Goal: Check status

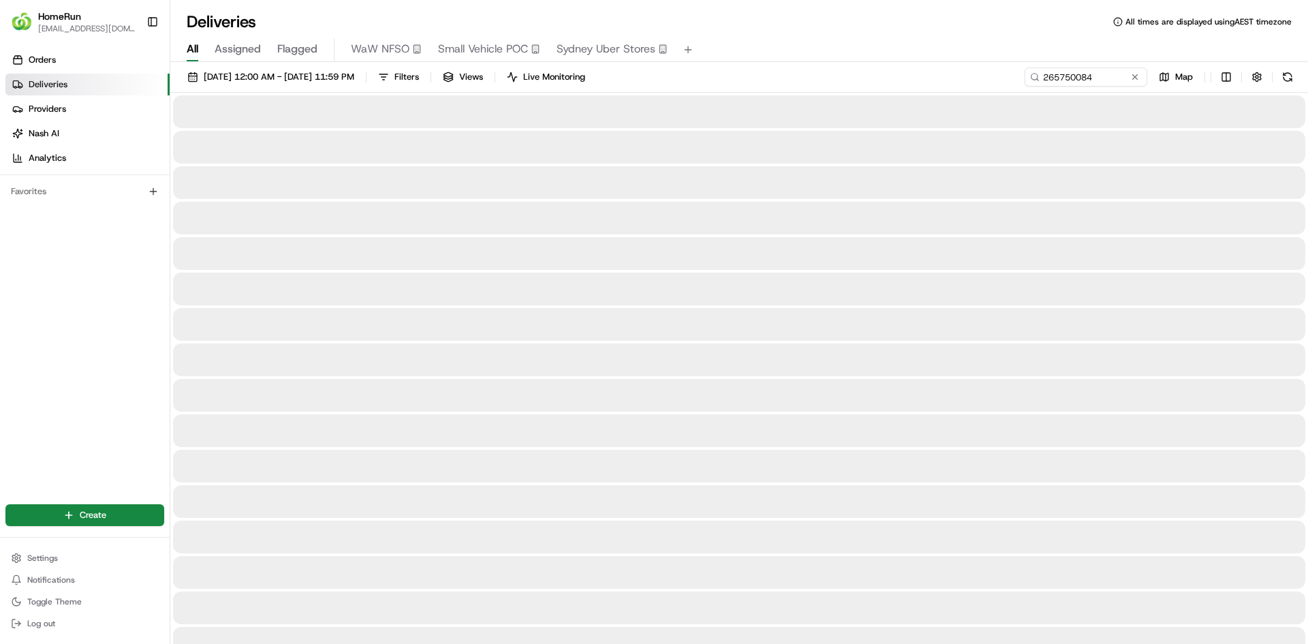
type input "265750084"
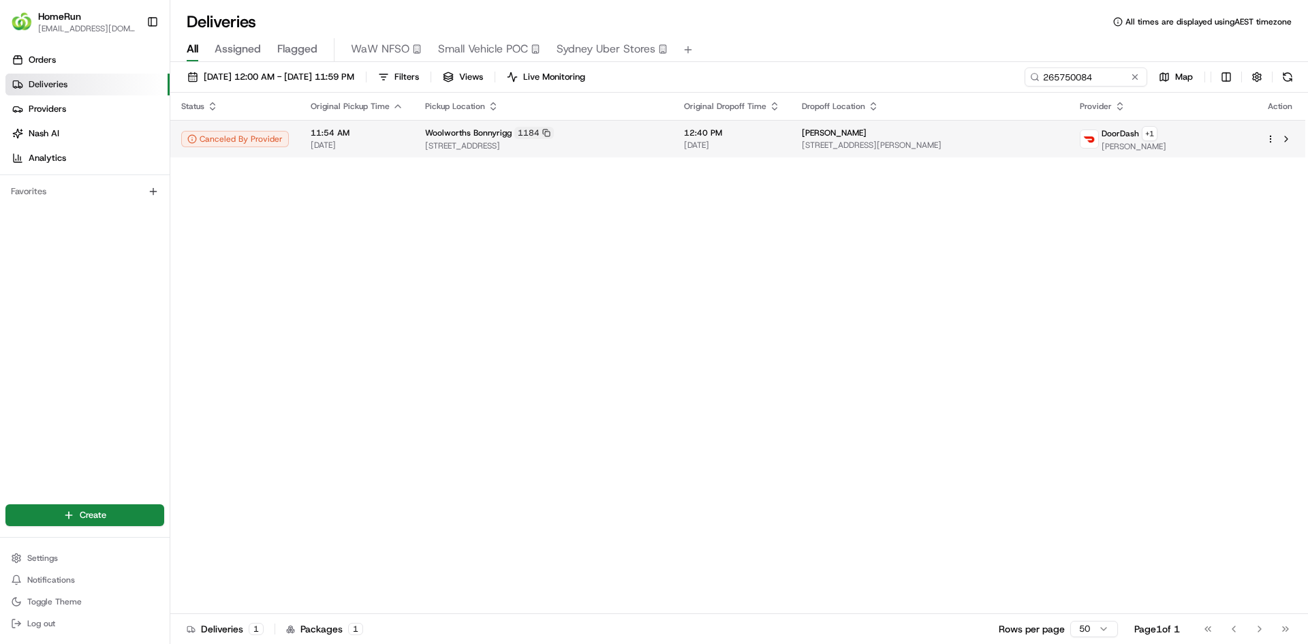
click at [661, 140] on span "[STREET_ADDRESS]" at bounding box center [543, 145] width 237 height 11
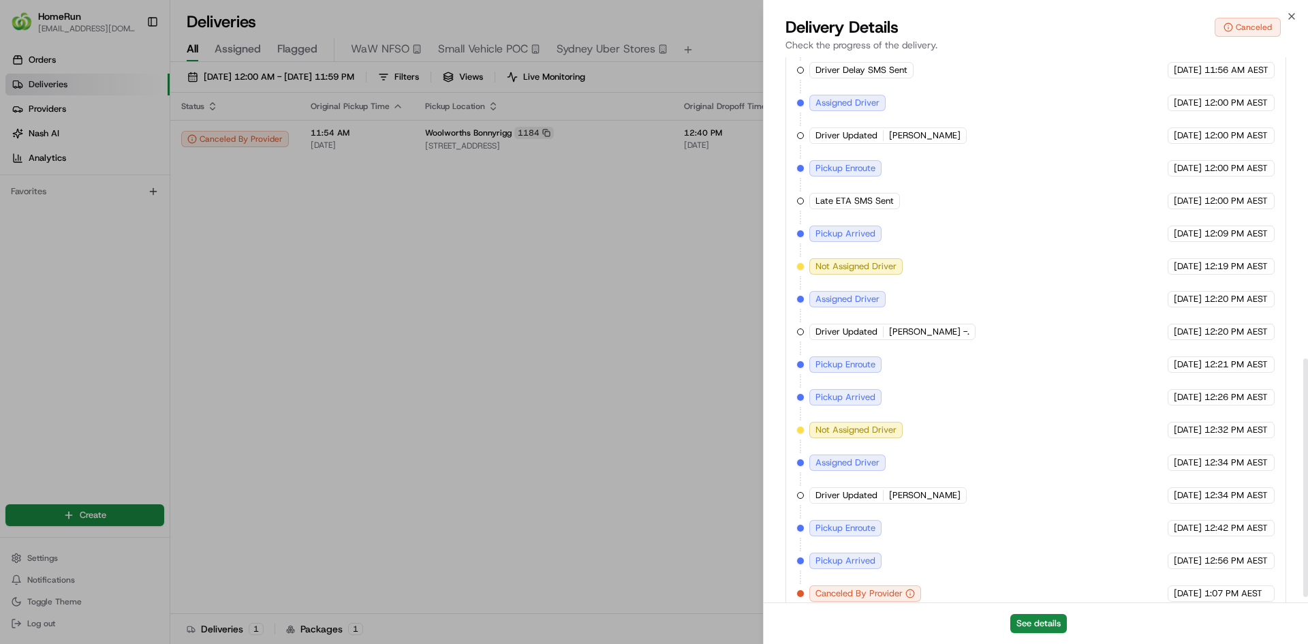
scroll to position [701, 0]
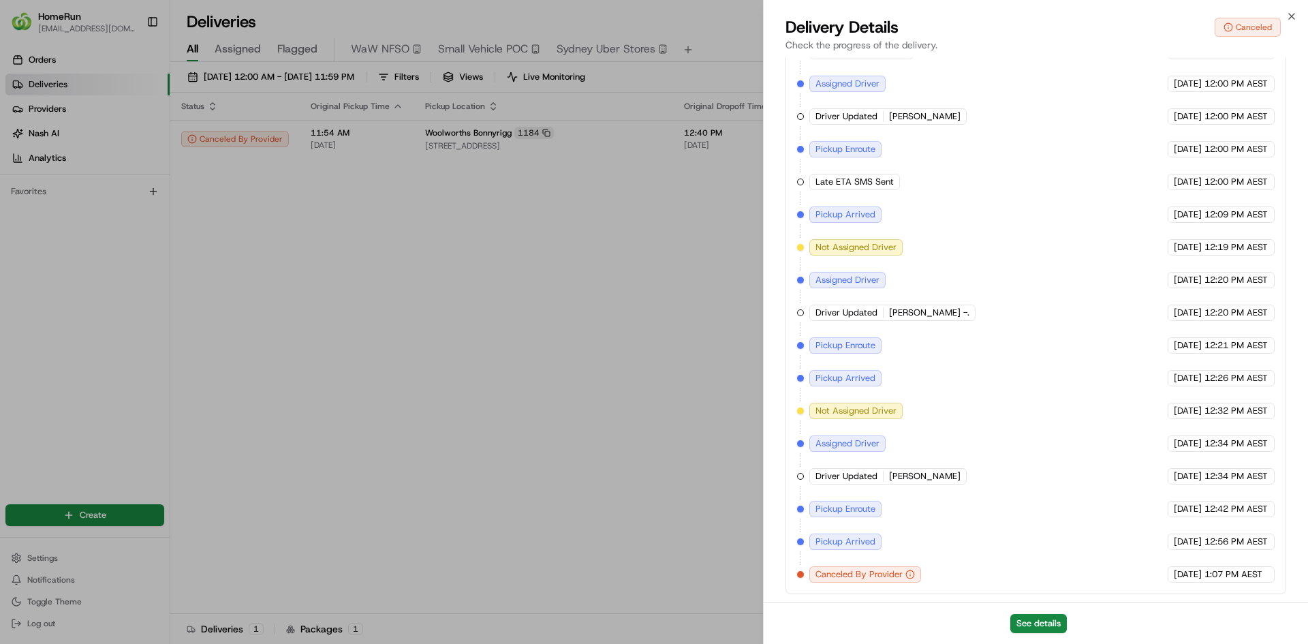
drag, startPoint x: 681, startPoint y: 328, endPoint x: 834, endPoint y: 356, distance: 155.1
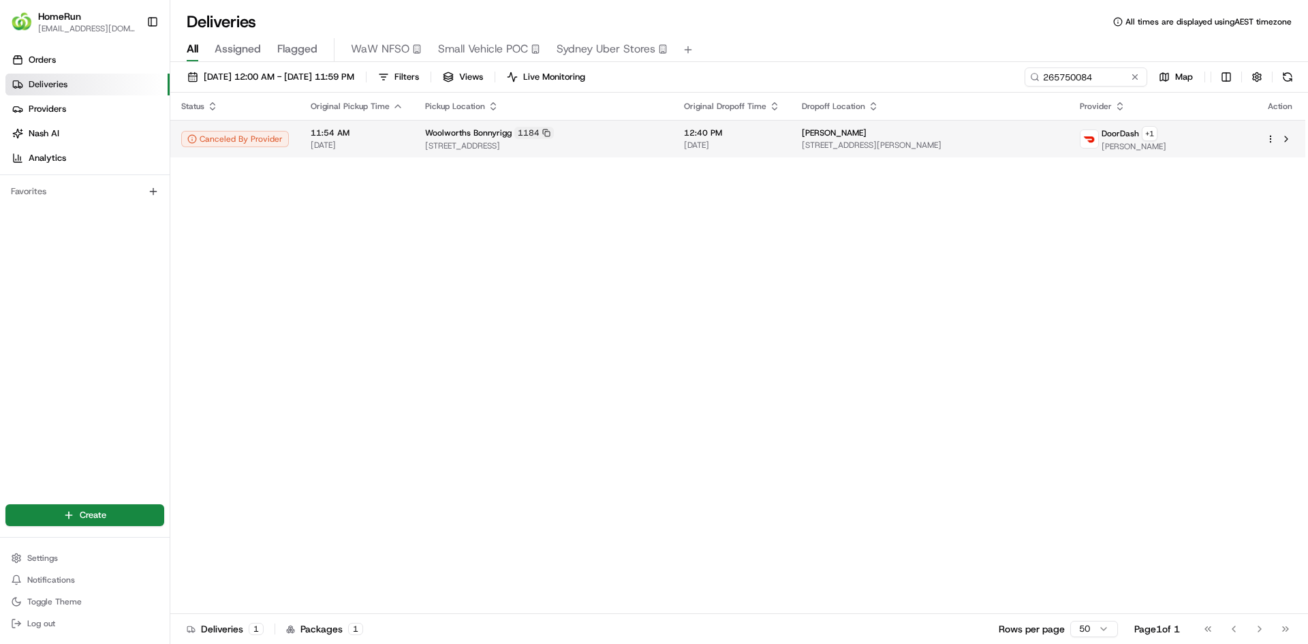
click at [1058, 142] on span "[STREET_ADDRESS][PERSON_NAME]" at bounding box center [930, 145] width 256 height 11
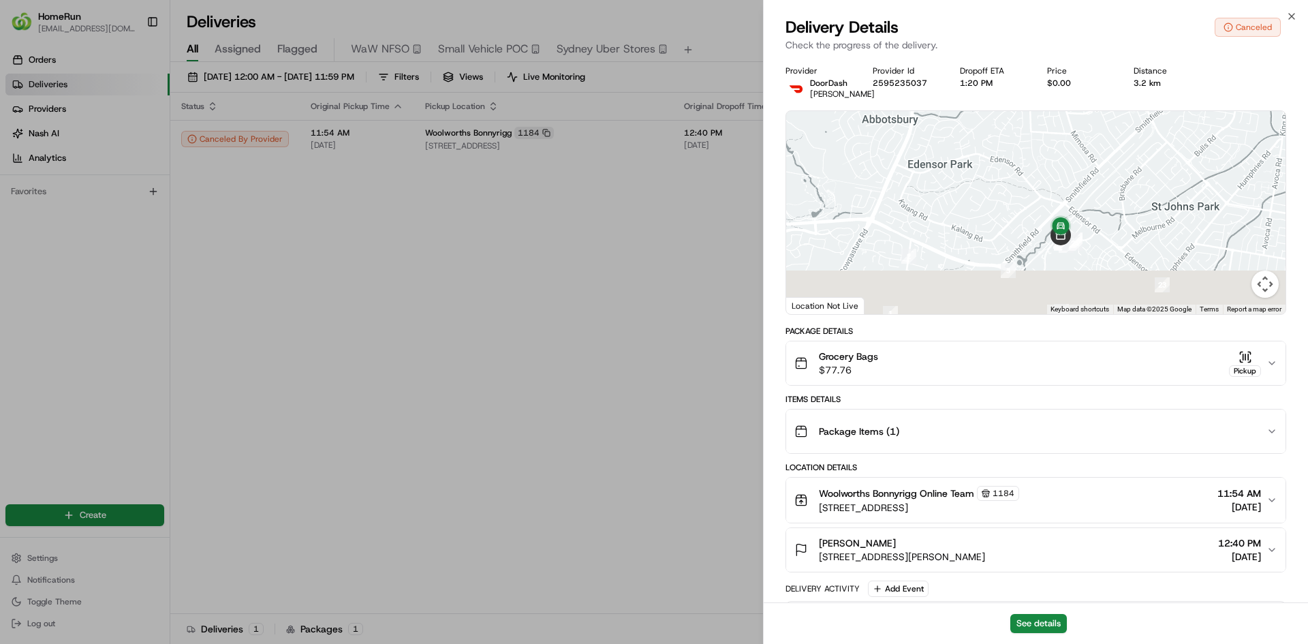
drag, startPoint x: 1105, startPoint y: 266, endPoint x: 1102, endPoint y: 221, distance: 44.4
click at [1102, 221] on div at bounding box center [1036, 212] width 500 height 203
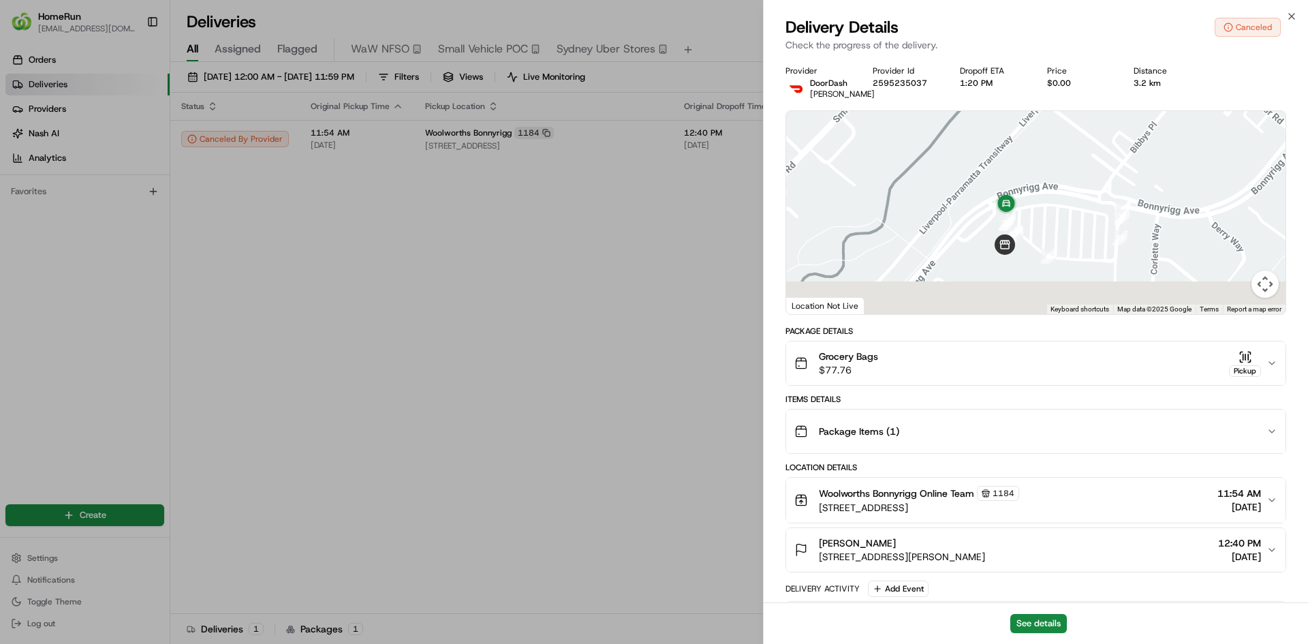
drag, startPoint x: 1043, startPoint y: 266, endPoint x: 1037, endPoint y: 204, distance: 61.6
click at [1037, 204] on div at bounding box center [1036, 212] width 500 height 203
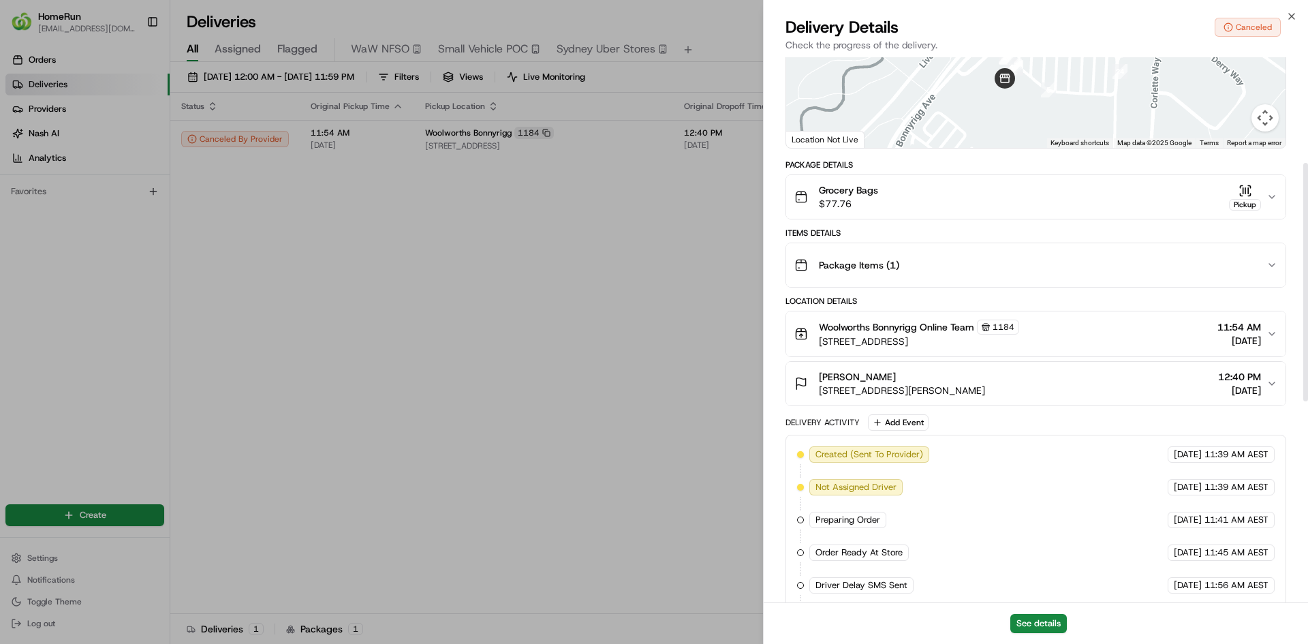
scroll to position [155, 0]
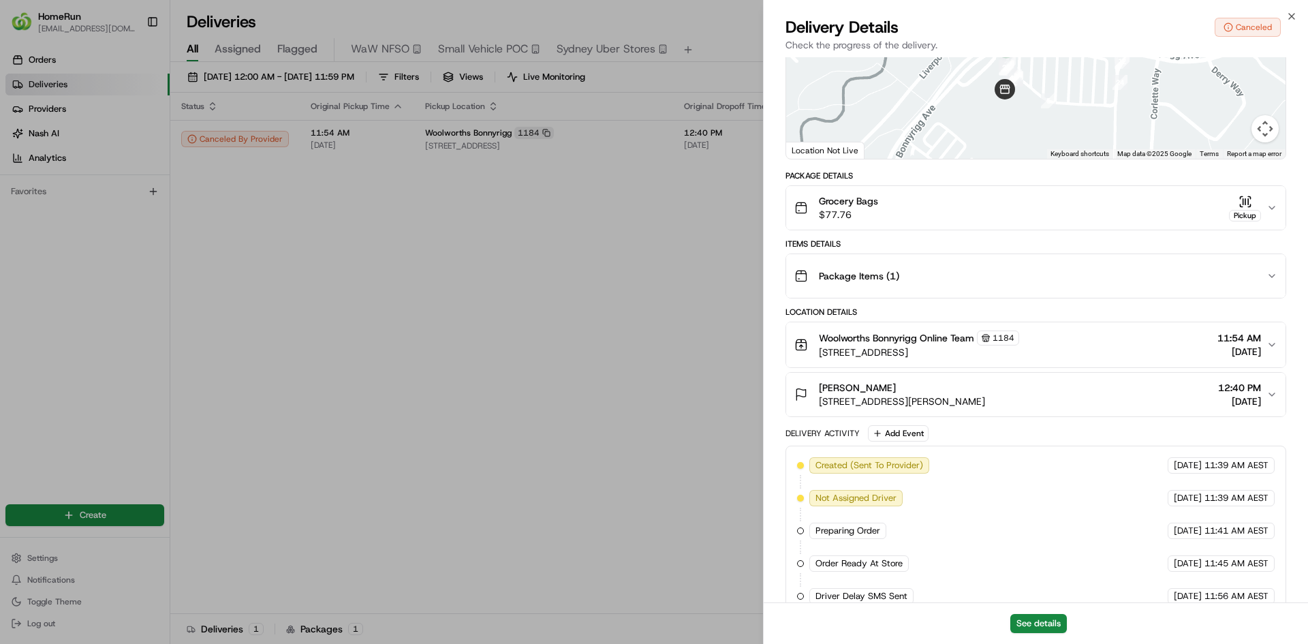
click at [1249, 202] on icon "button" at bounding box center [1246, 202] width 14 height 14
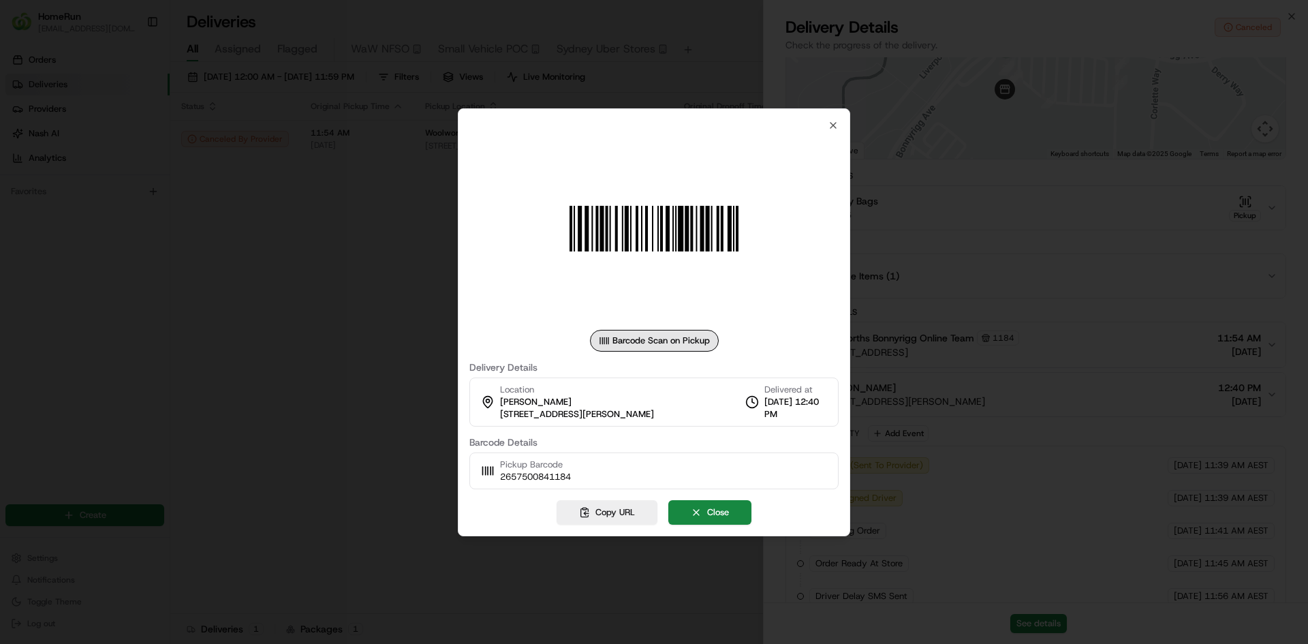
click at [661, 333] on div "Barcode Scan on Pickup" at bounding box center [654, 341] width 129 height 22
click at [727, 510] on button "Close" at bounding box center [710, 512] width 83 height 25
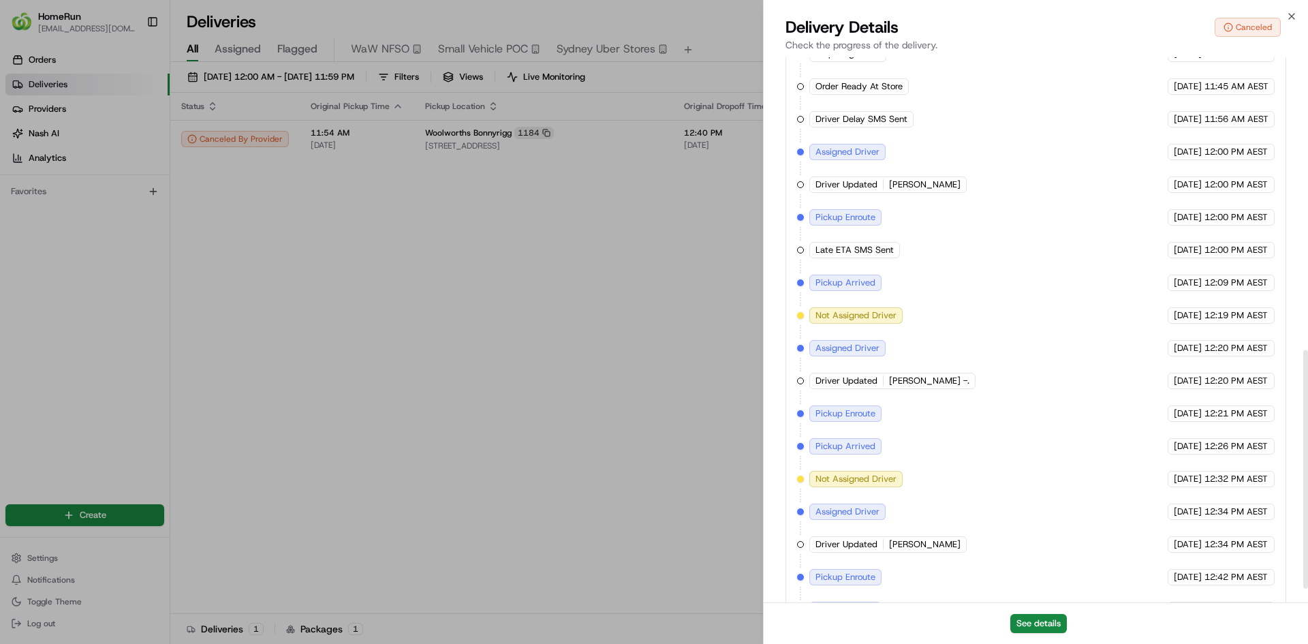
scroll to position [701, 0]
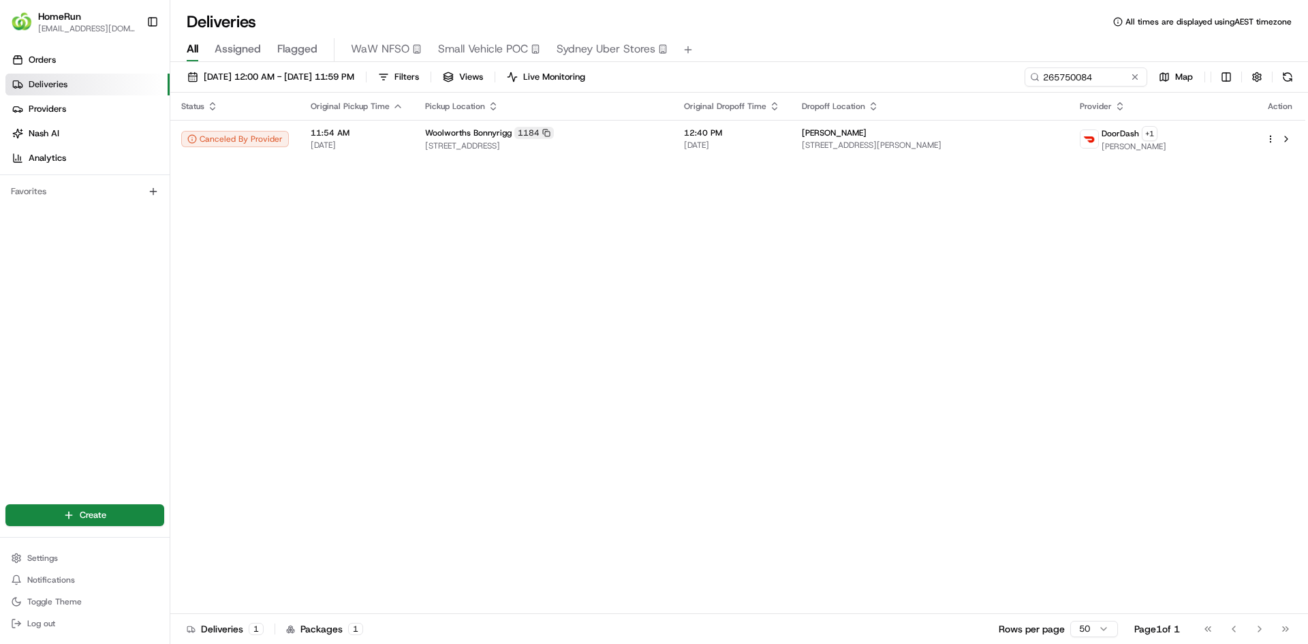
click at [1181, 312] on div "Status Original Pickup Time Pickup Location Original Dropoff Time Dropoff Locat…" at bounding box center [737, 353] width 1135 height 521
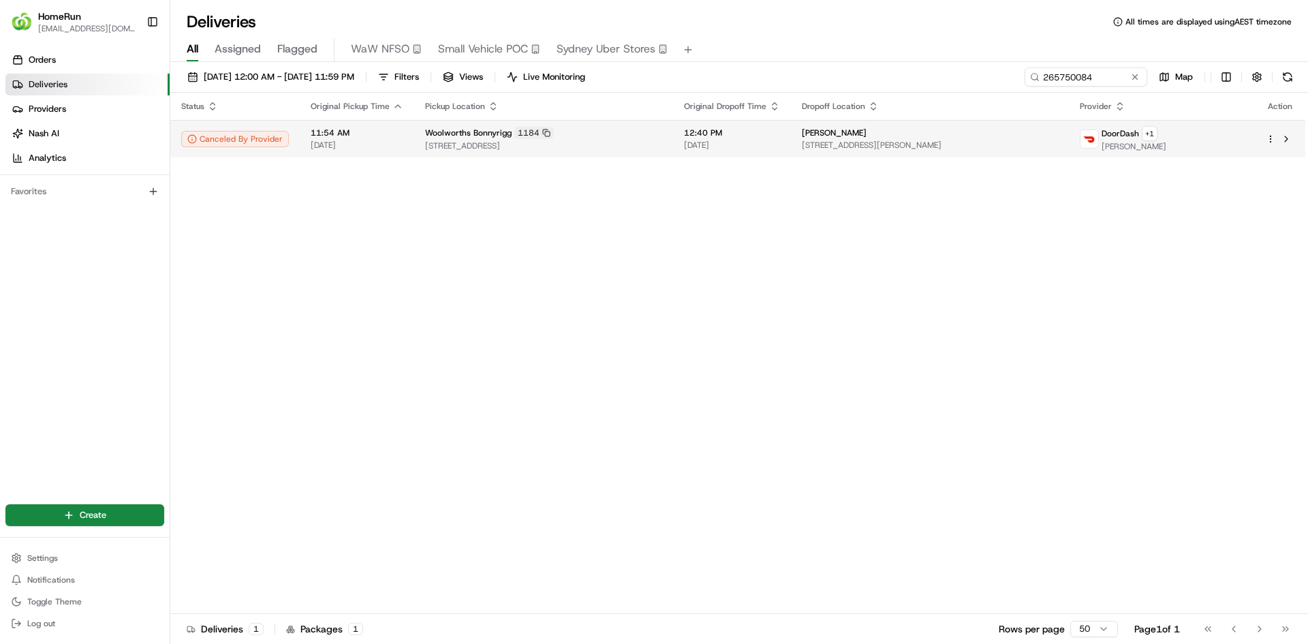
click at [1264, 136] on td at bounding box center [1280, 138] width 50 height 37
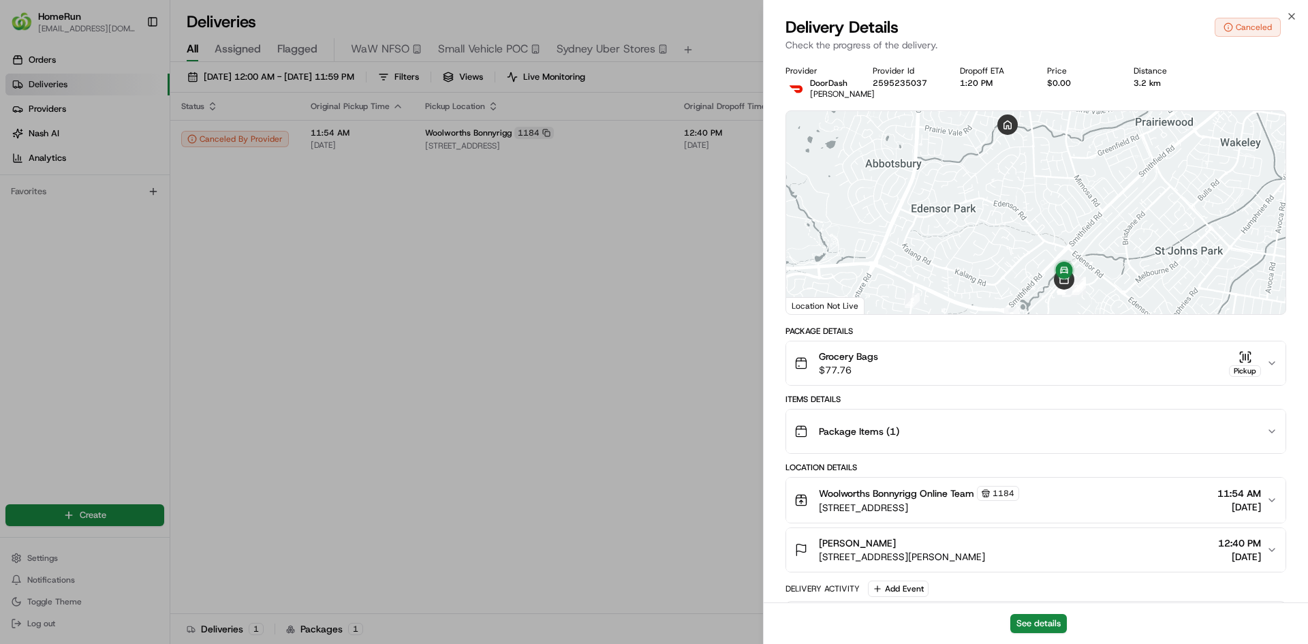
click at [805, 260] on div at bounding box center [1036, 212] width 500 height 203
drag, startPoint x: 664, startPoint y: 214, endPoint x: 704, endPoint y: 191, distance: 46.1
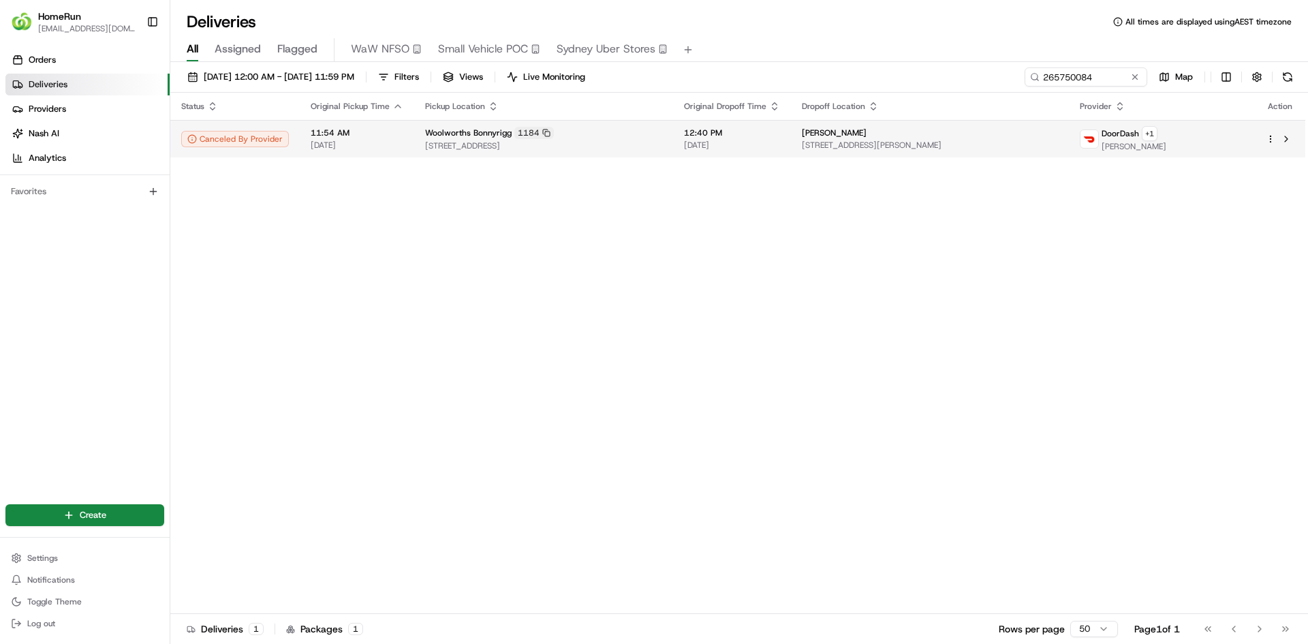
click at [1267, 134] on html "HomeRun [EMAIL_ADDRESS][DOMAIN_NAME] Toggle Sidebar Orders Deliveries Providers…" at bounding box center [654, 322] width 1308 height 644
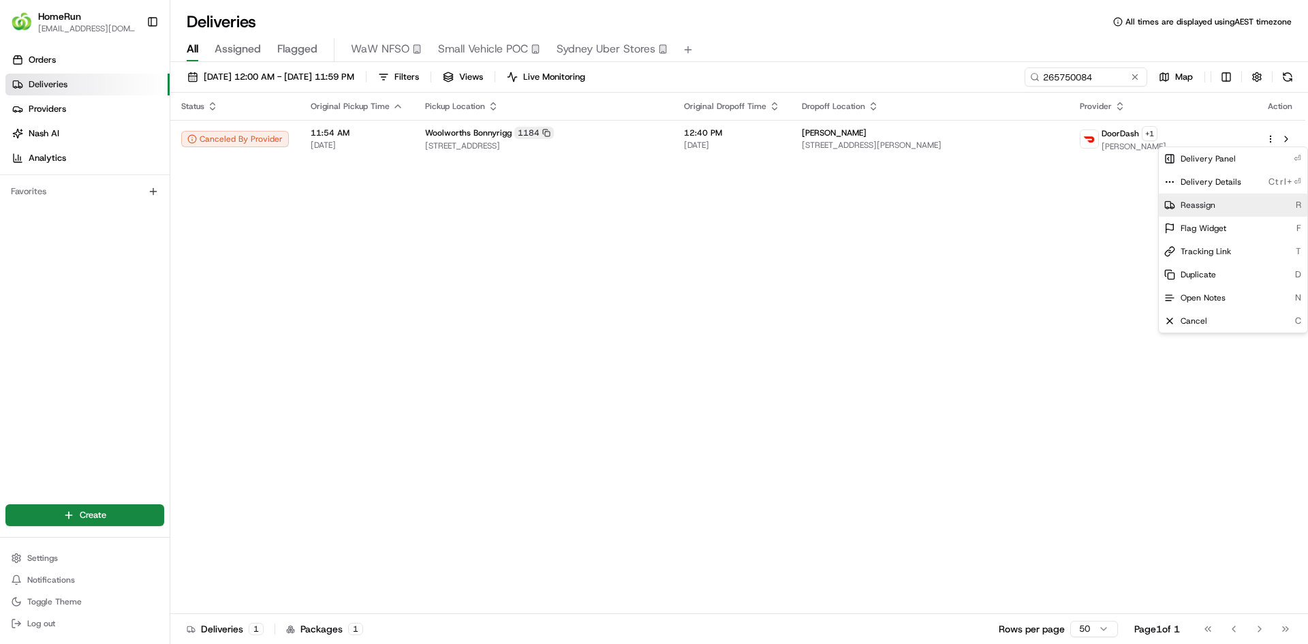
click at [1214, 208] on span "Reassign" at bounding box center [1198, 205] width 35 height 11
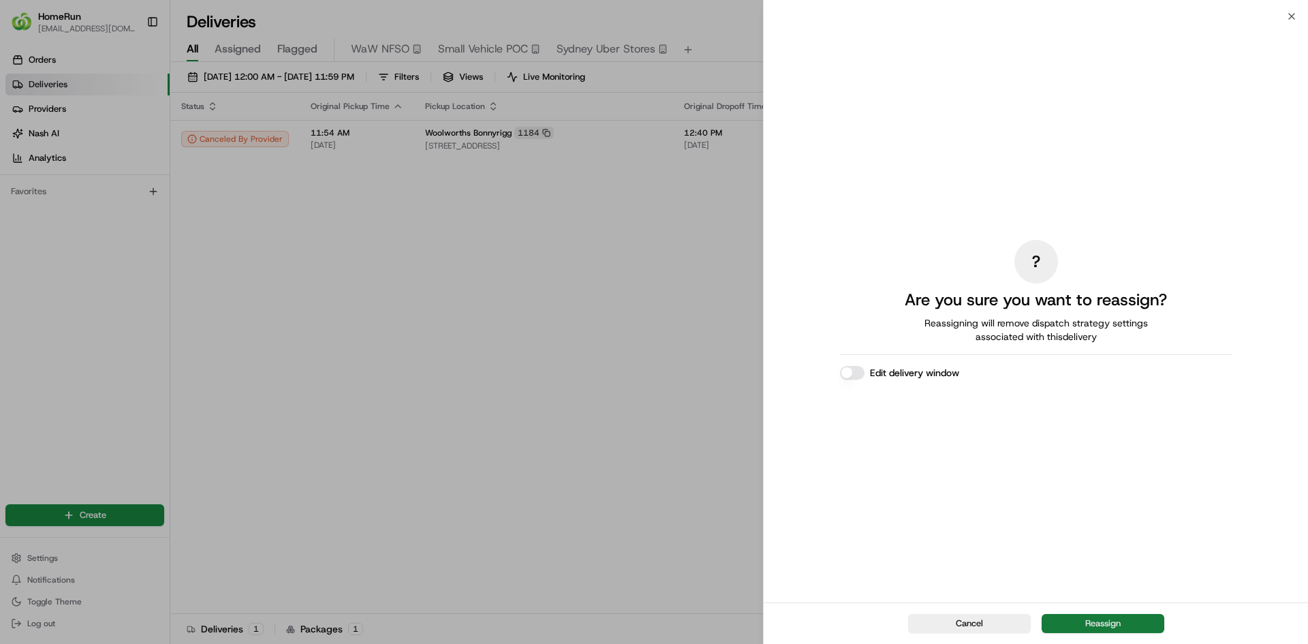
click at [1124, 627] on button "Reassign" at bounding box center [1103, 623] width 123 height 19
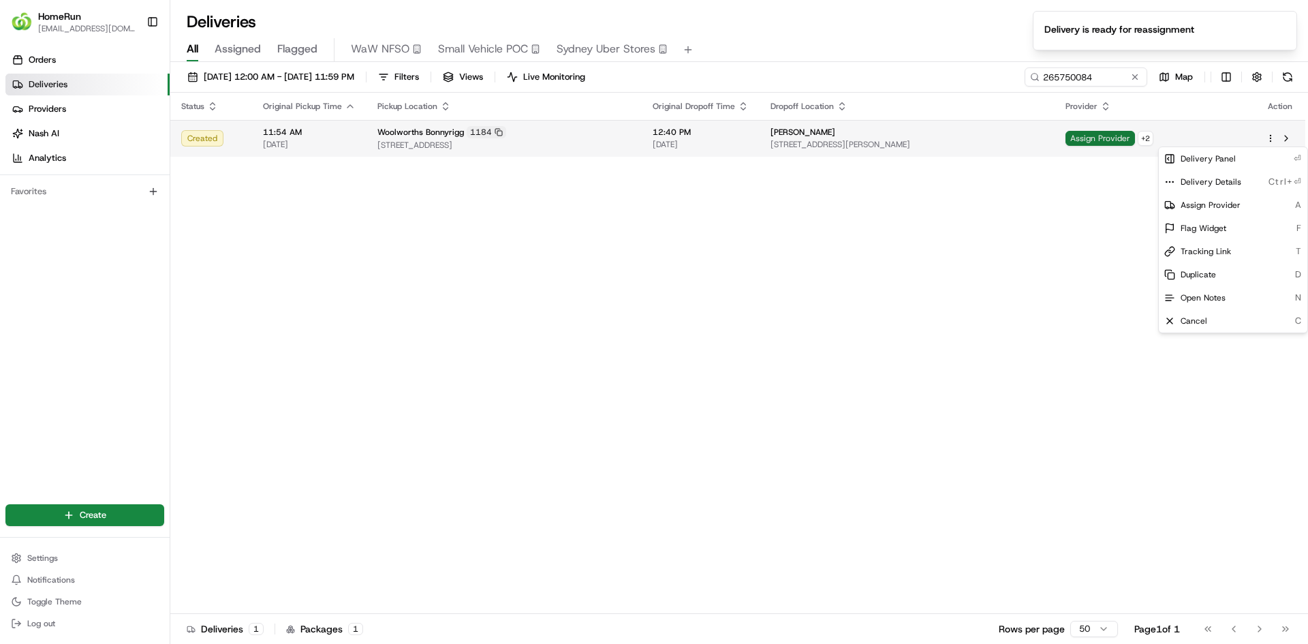
click at [1109, 133] on span "Assign Provider" at bounding box center [1101, 138] width 70 height 15
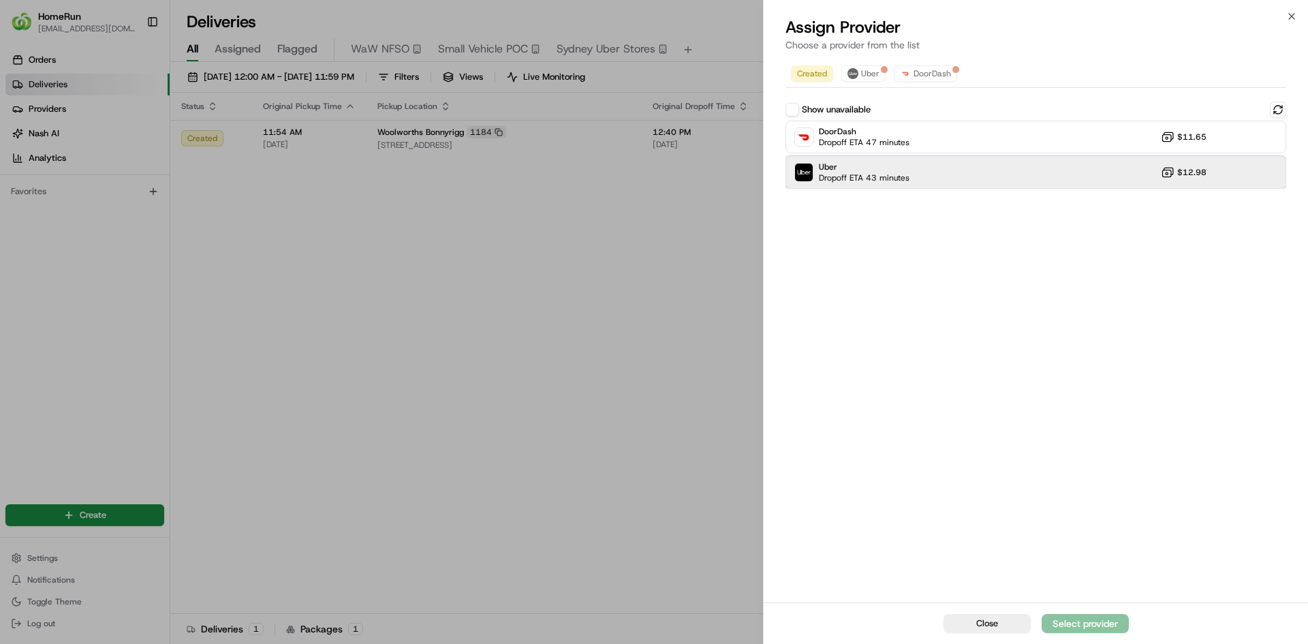
click at [929, 169] on div "Uber Dropoff ETA 43 minutes $12.98" at bounding box center [1036, 172] width 501 height 33
click at [1100, 624] on div "Assign Provider" at bounding box center [1085, 624] width 67 height 14
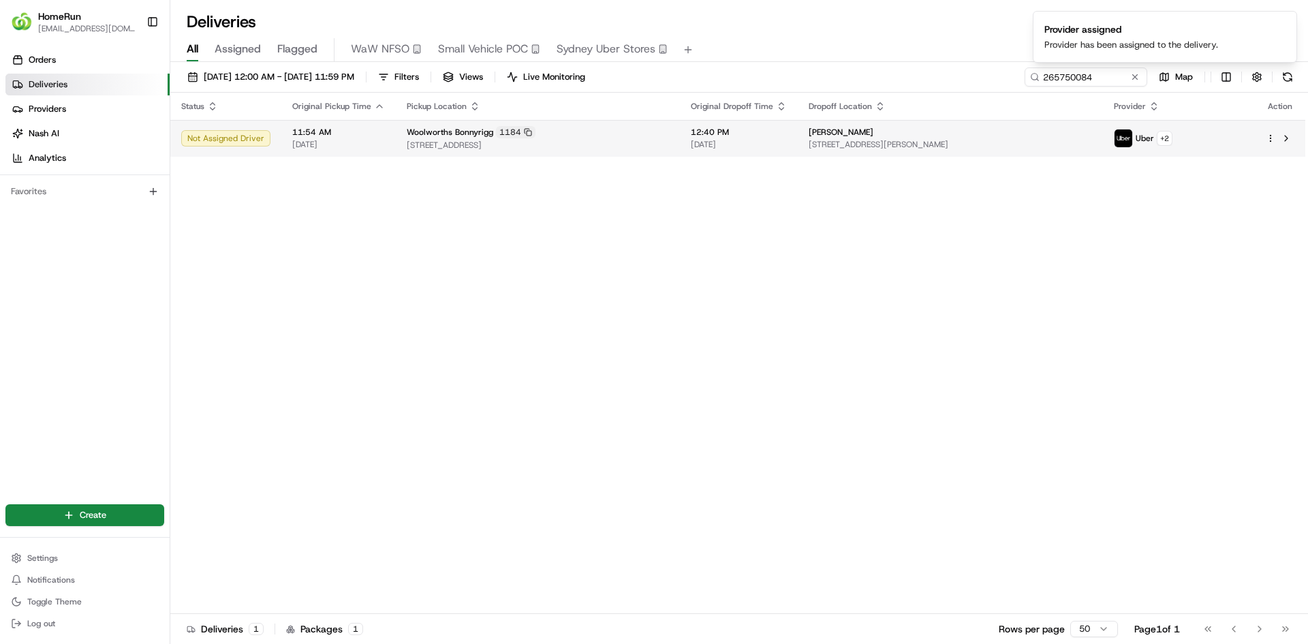
click at [787, 142] on span "[DATE]" at bounding box center [739, 144] width 96 height 11
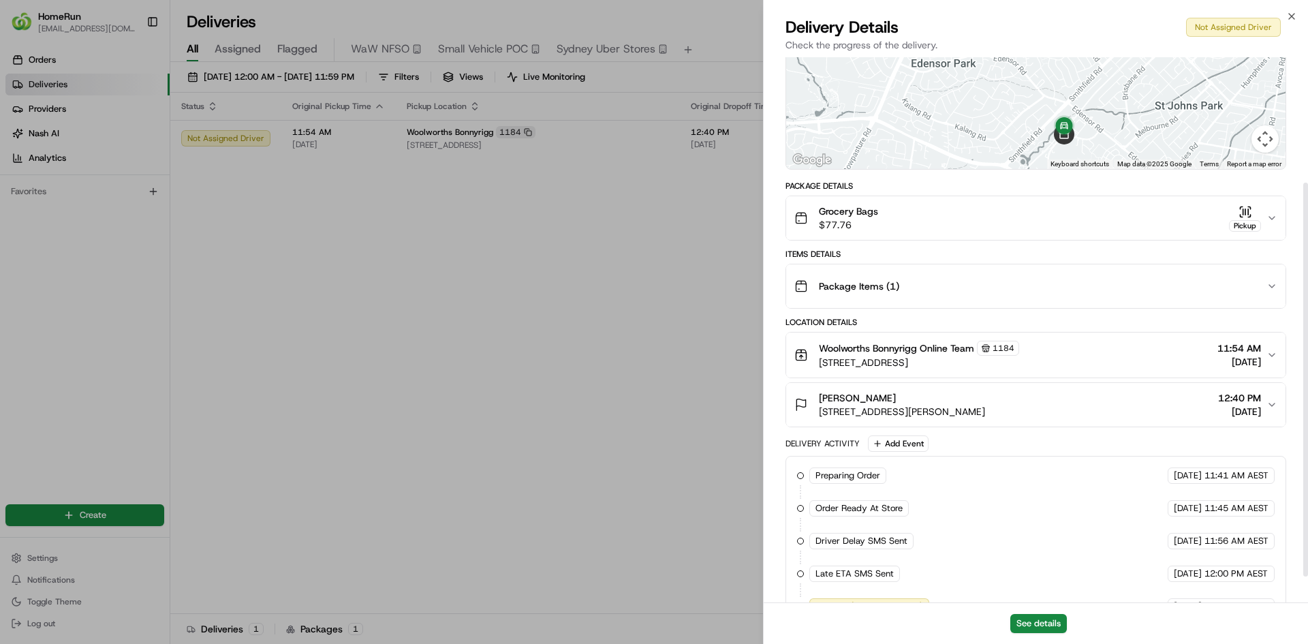
scroll to position [210, 0]
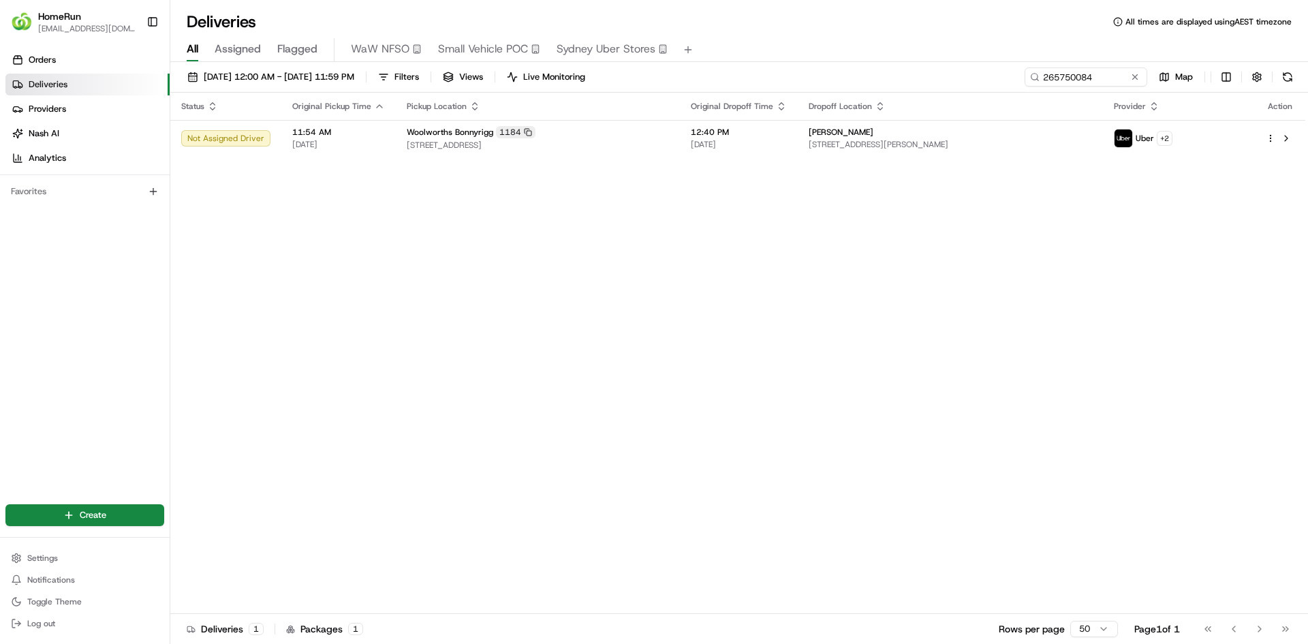
click at [1010, 23] on div "Deliveries All times are displayed using AEST timezone" at bounding box center [739, 22] width 1138 height 22
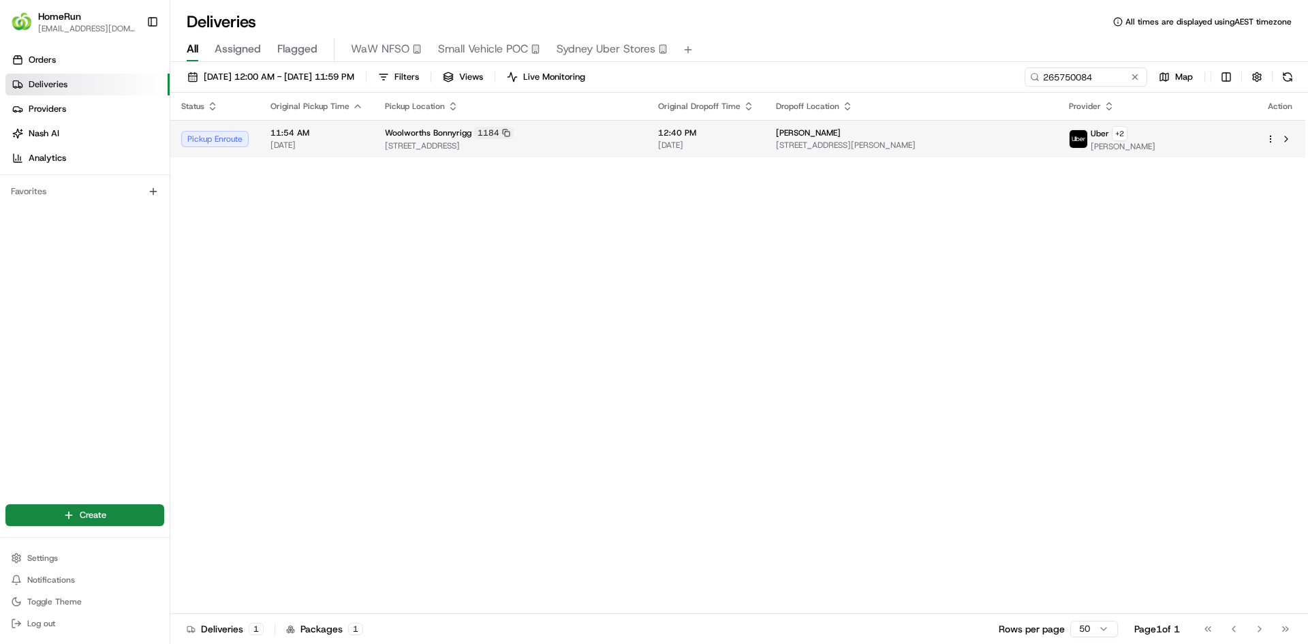
click at [984, 132] on div "[PERSON_NAME]" at bounding box center [911, 132] width 271 height 11
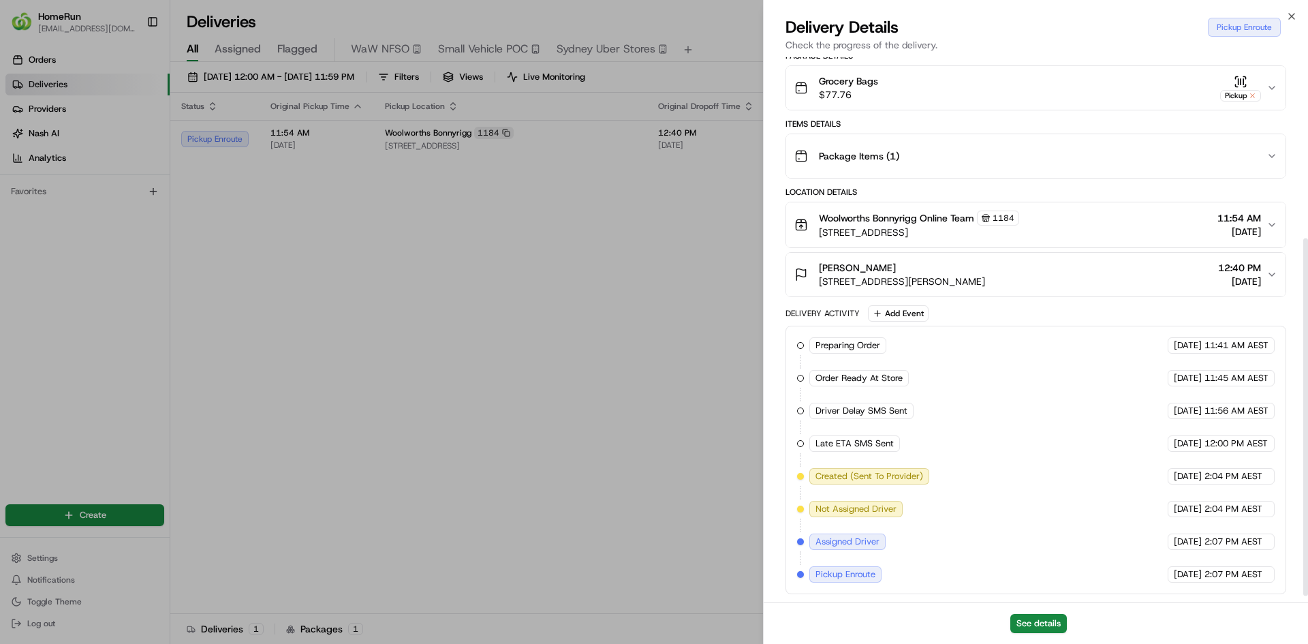
scroll to position [286, 0]
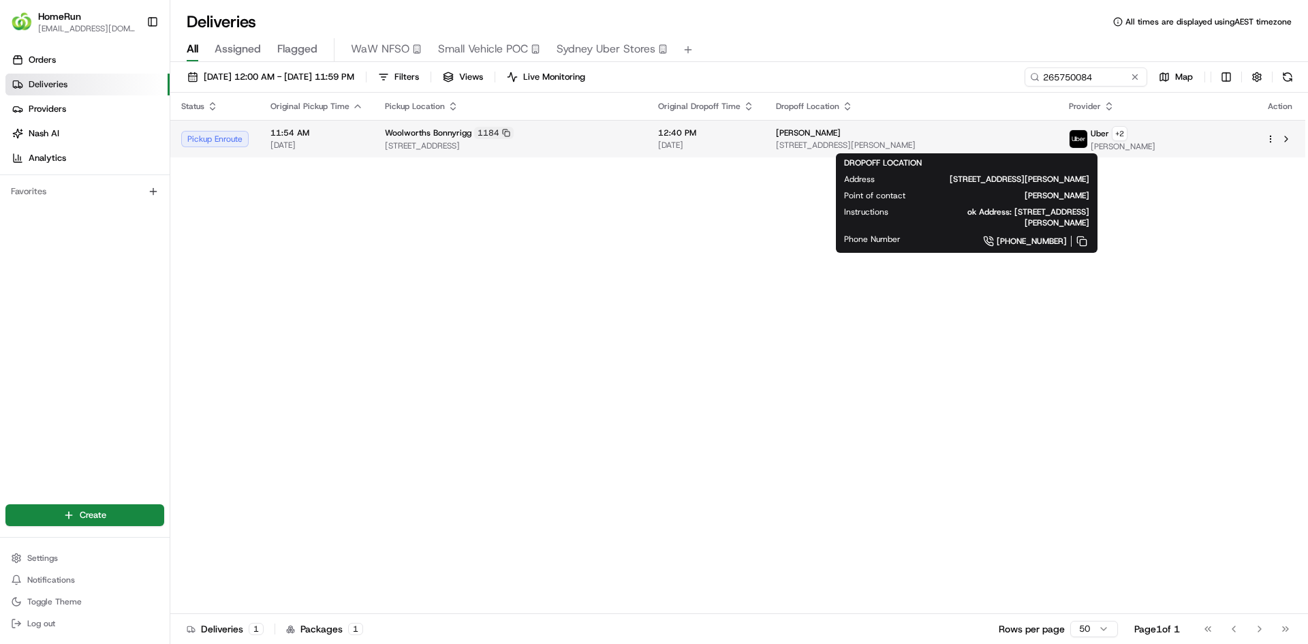
click at [1013, 137] on div "[PERSON_NAME]" at bounding box center [911, 132] width 271 height 11
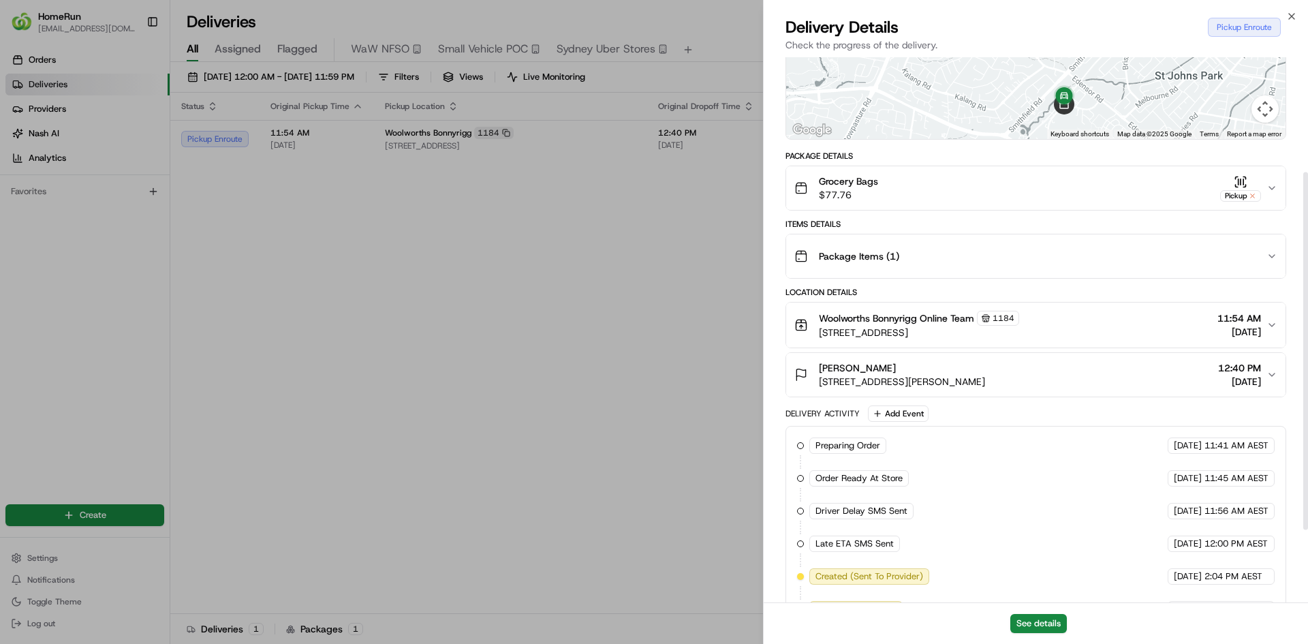
scroll to position [0, 0]
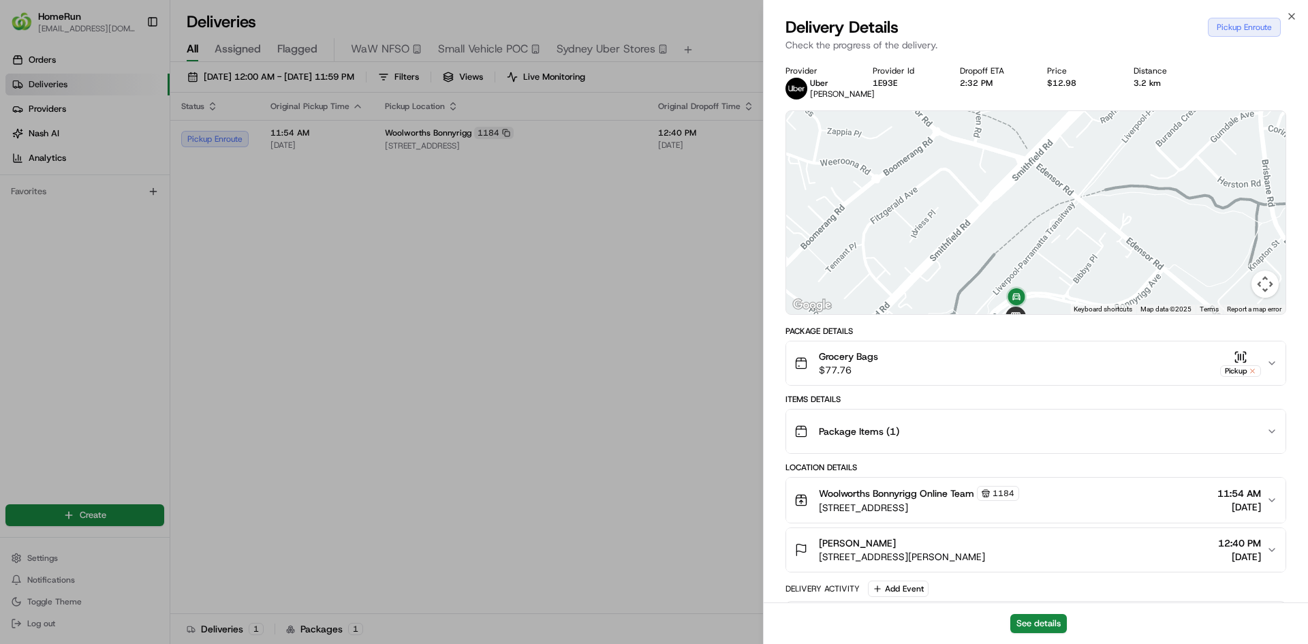
drag, startPoint x: 1079, startPoint y: 243, endPoint x: 1089, endPoint y: 216, distance: 28.5
click at [1089, 216] on div at bounding box center [1036, 212] width 500 height 203
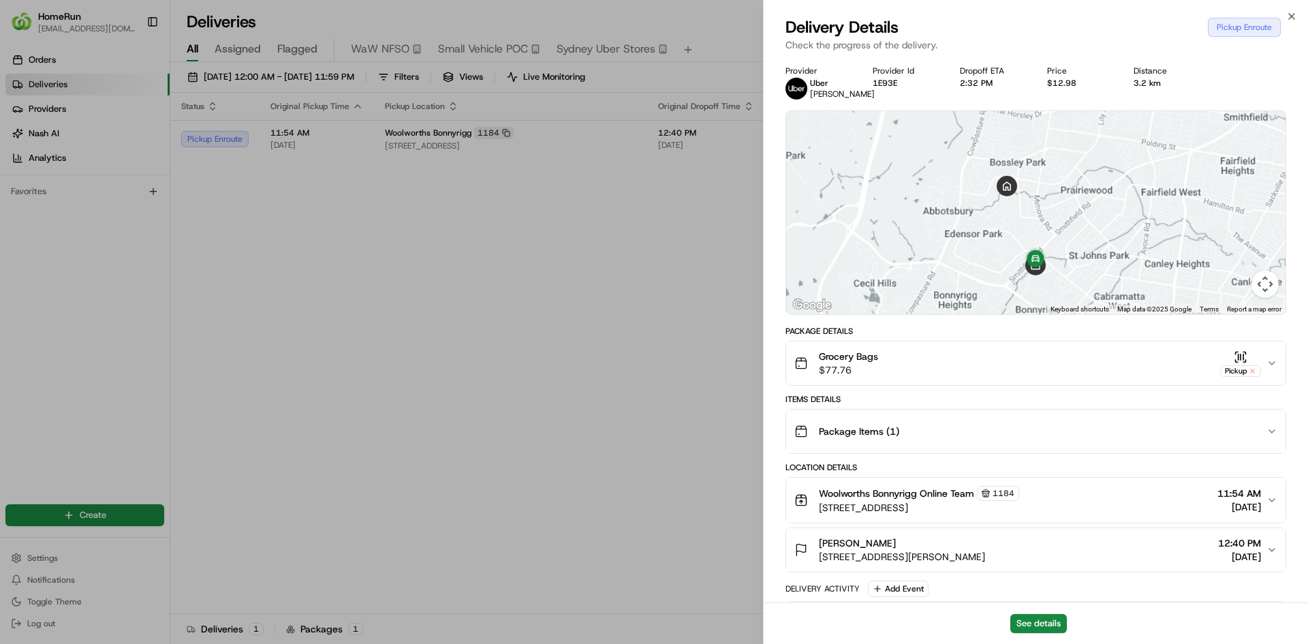
drag, startPoint x: 1130, startPoint y: 183, endPoint x: 1117, endPoint y: 262, distance: 80.8
click at [1117, 262] on div at bounding box center [1036, 212] width 500 height 203
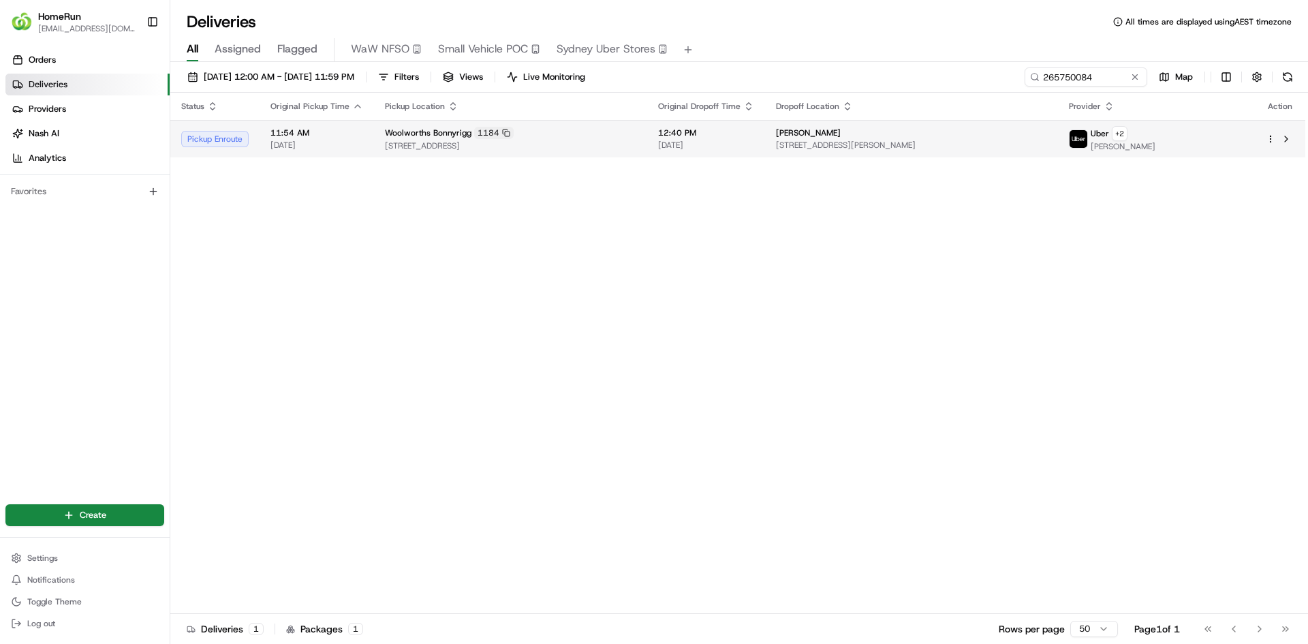
click at [1005, 133] on div "[PERSON_NAME]" at bounding box center [911, 132] width 271 height 11
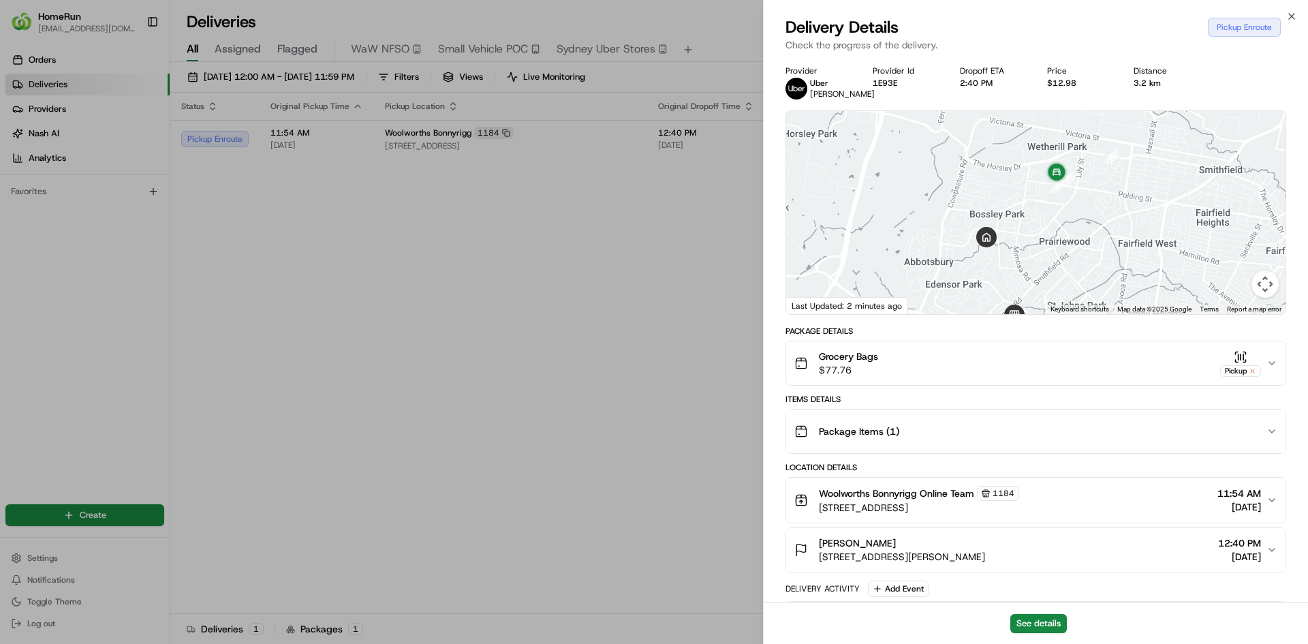
drag, startPoint x: 1072, startPoint y: 195, endPoint x: 1090, endPoint y: 239, distance: 47.1
click at [1090, 239] on div at bounding box center [1036, 212] width 500 height 203
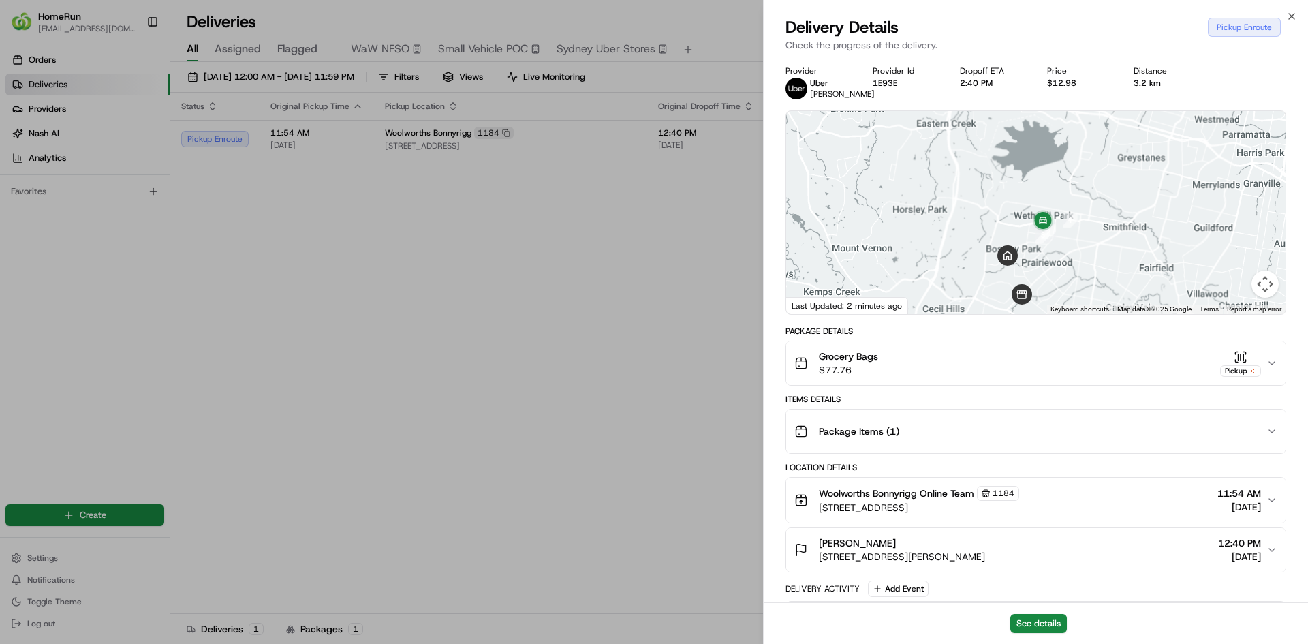
click at [1065, 51] on p "Check the progress of the delivery." at bounding box center [1036, 45] width 501 height 14
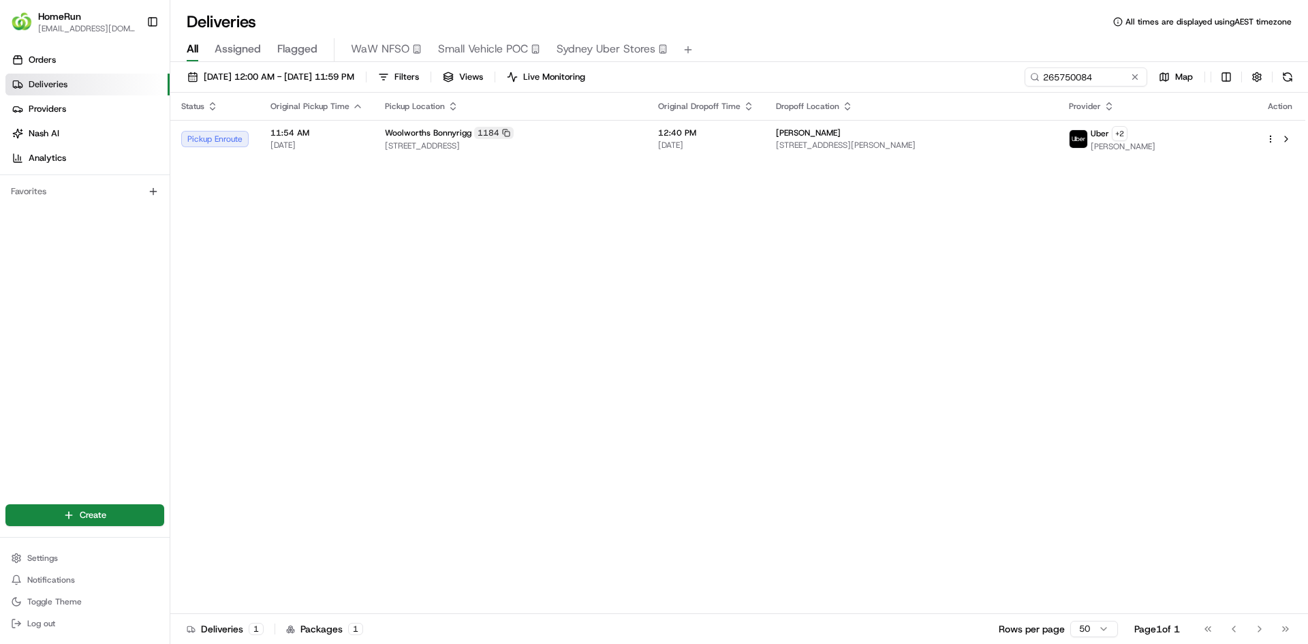
drag, startPoint x: 682, startPoint y: 281, endPoint x: 669, endPoint y: 270, distance: 17.9
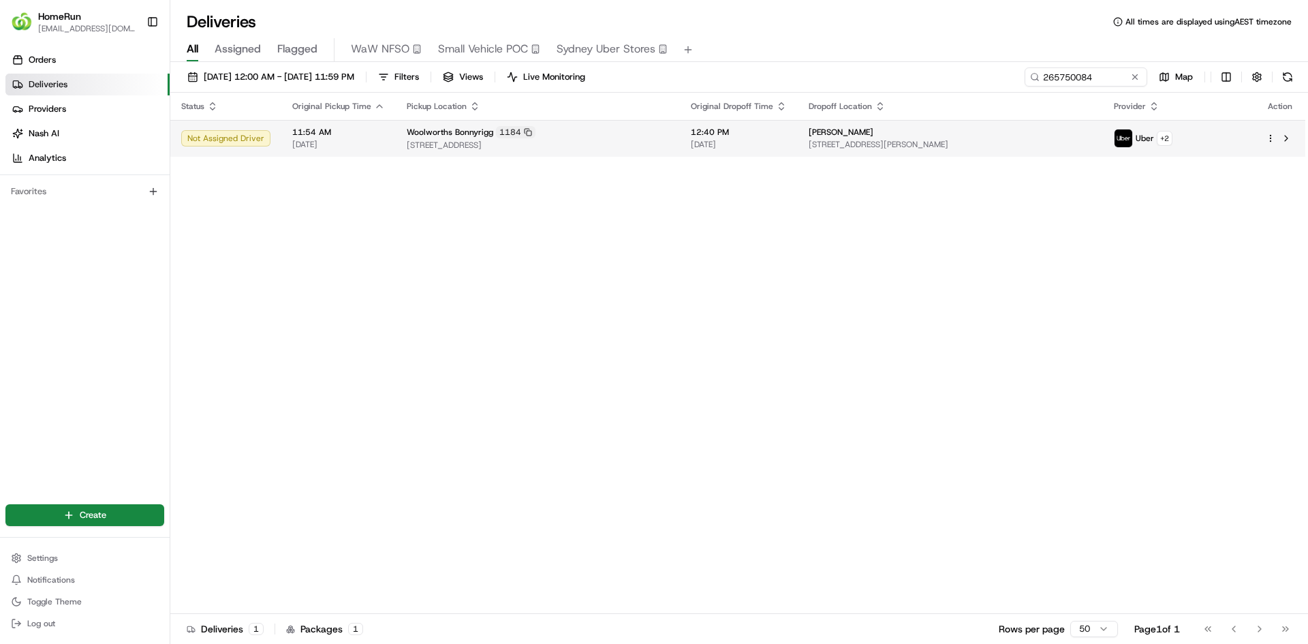
click at [1058, 142] on span "[STREET_ADDRESS][PERSON_NAME]" at bounding box center [950, 144] width 283 height 11
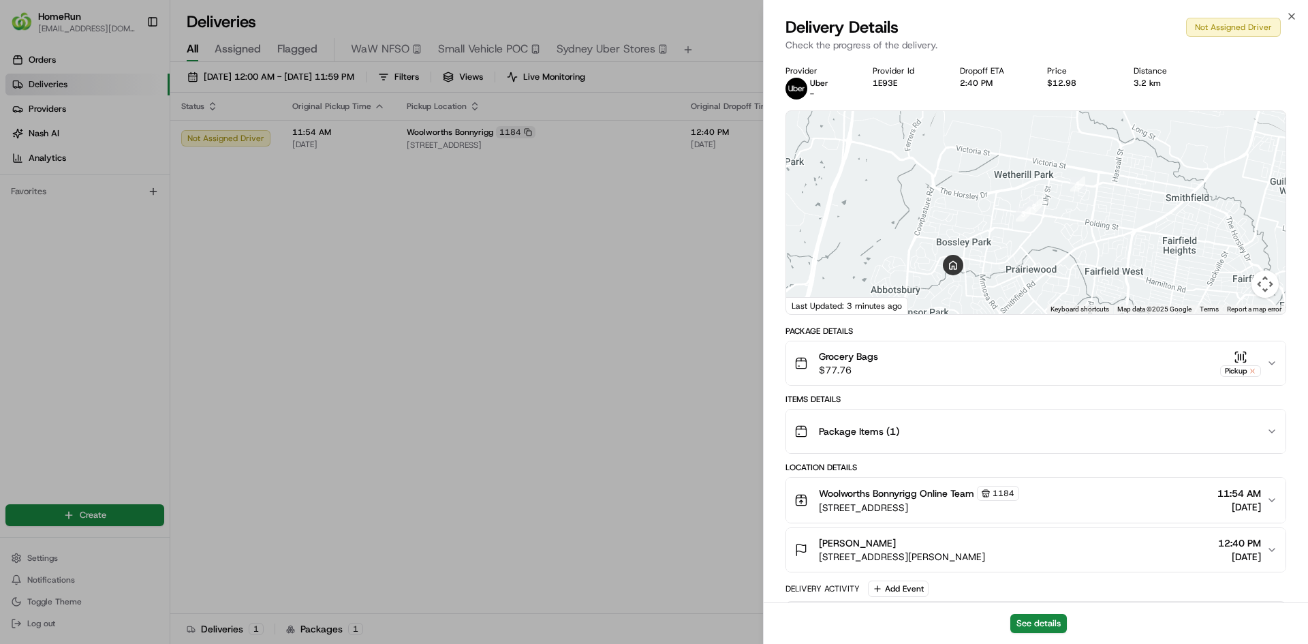
drag, startPoint x: 1085, startPoint y: 185, endPoint x: 1069, endPoint y: 219, distance: 37.2
click at [1069, 219] on div at bounding box center [1036, 212] width 500 height 203
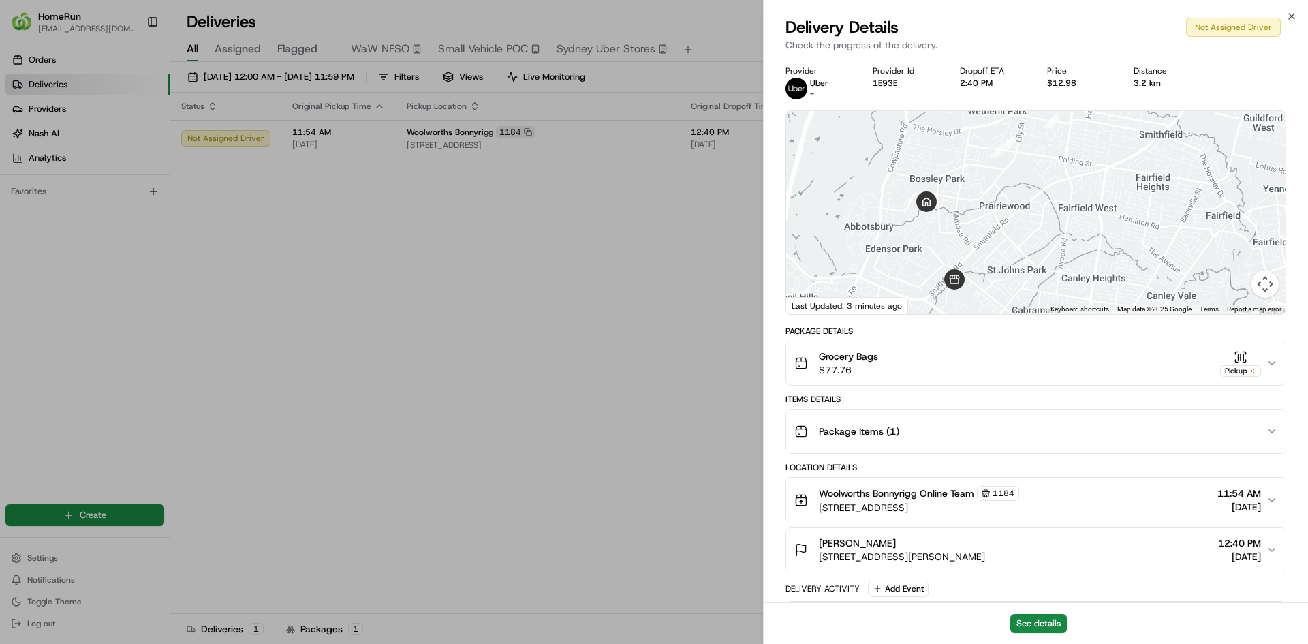
drag, startPoint x: 1036, startPoint y: 236, endPoint x: 1011, endPoint y: 170, distance: 70.5
click at [1011, 170] on div at bounding box center [1036, 212] width 500 height 203
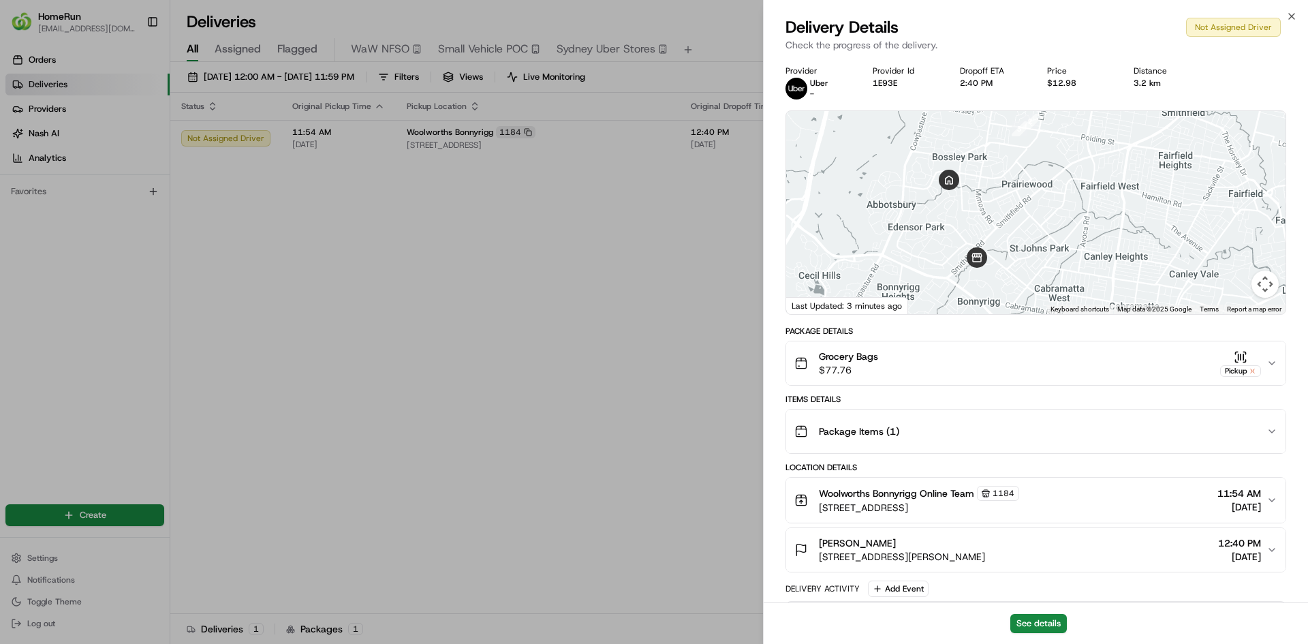
drag, startPoint x: 951, startPoint y: 252, endPoint x: 975, endPoint y: 228, distance: 33.7
click at [975, 228] on div at bounding box center [1036, 212] width 500 height 203
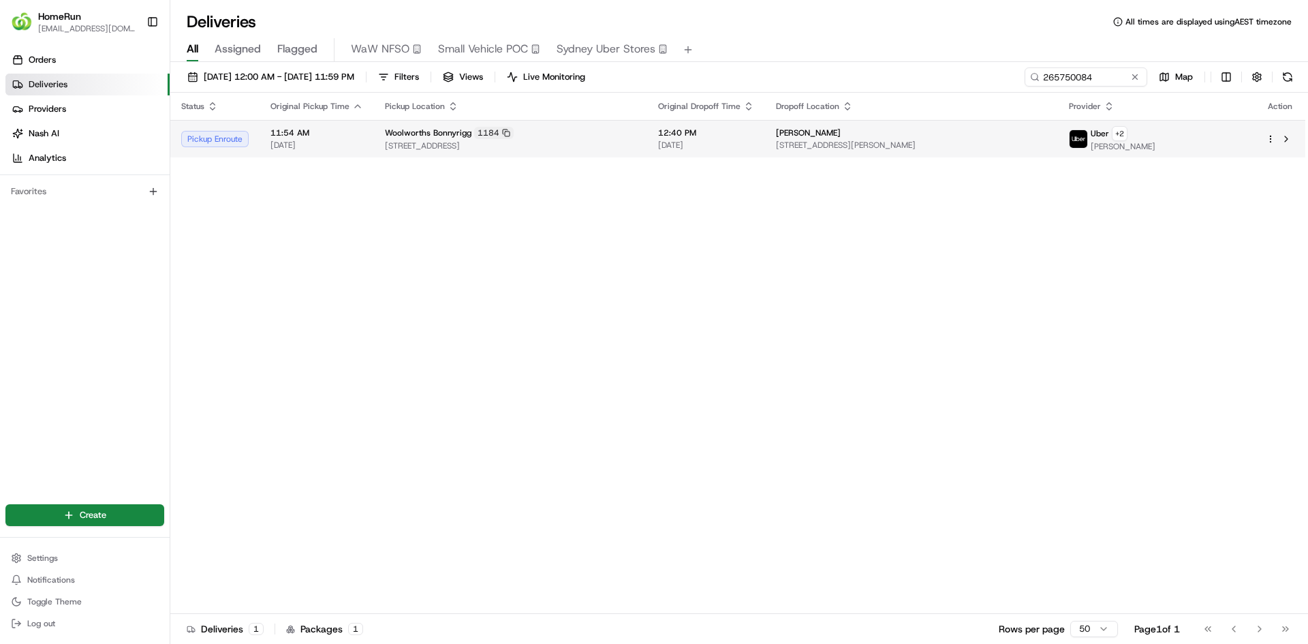
click at [998, 141] on span "[STREET_ADDRESS][PERSON_NAME]" at bounding box center [911, 145] width 271 height 11
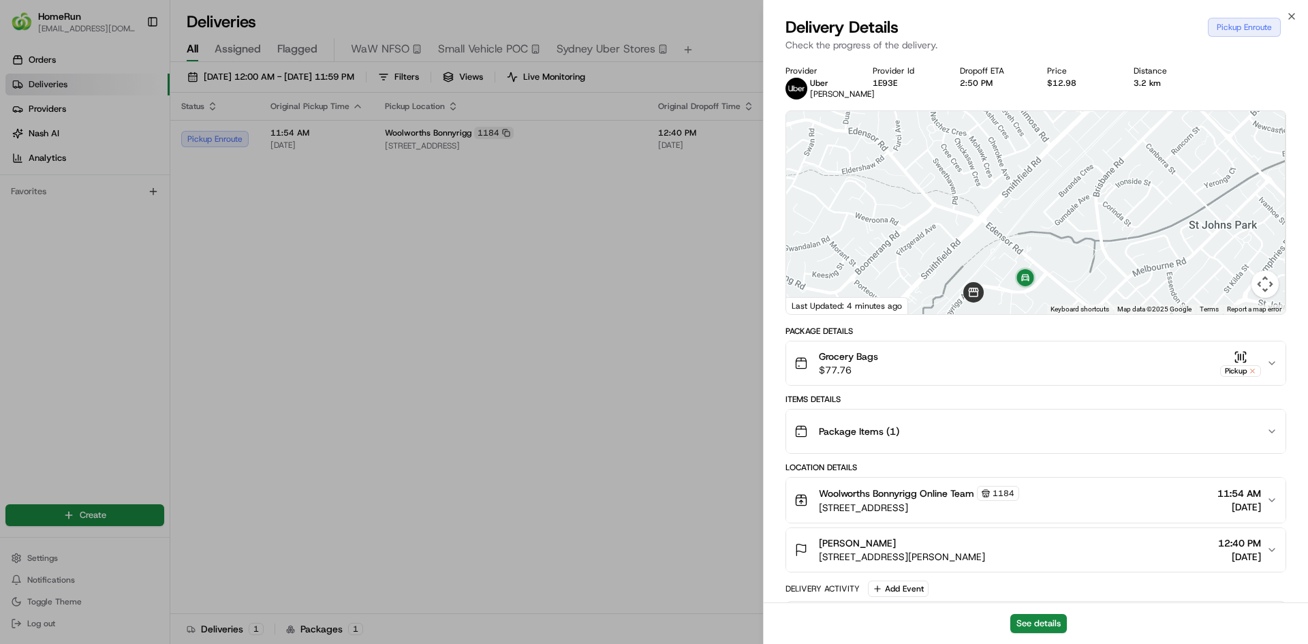
drag, startPoint x: 1041, startPoint y: 259, endPoint x: 1019, endPoint y: 184, distance: 78.1
click at [1019, 158] on div at bounding box center [1036, 212] width 500 height 203
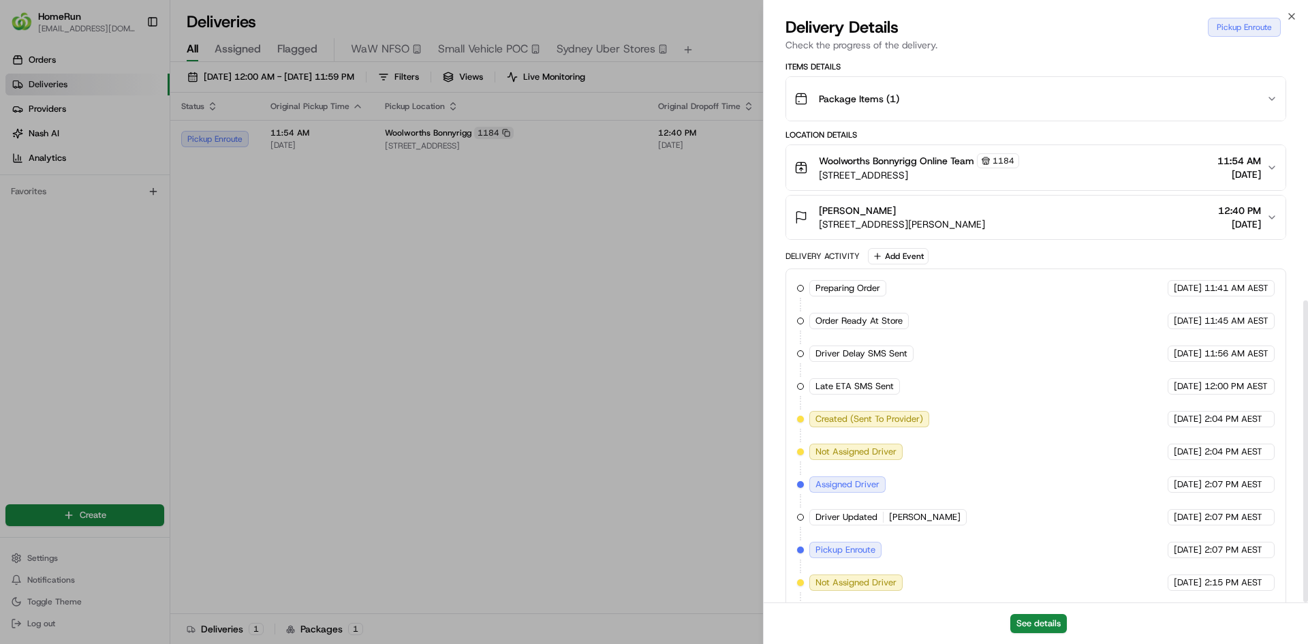
scroll to position [439, 0]
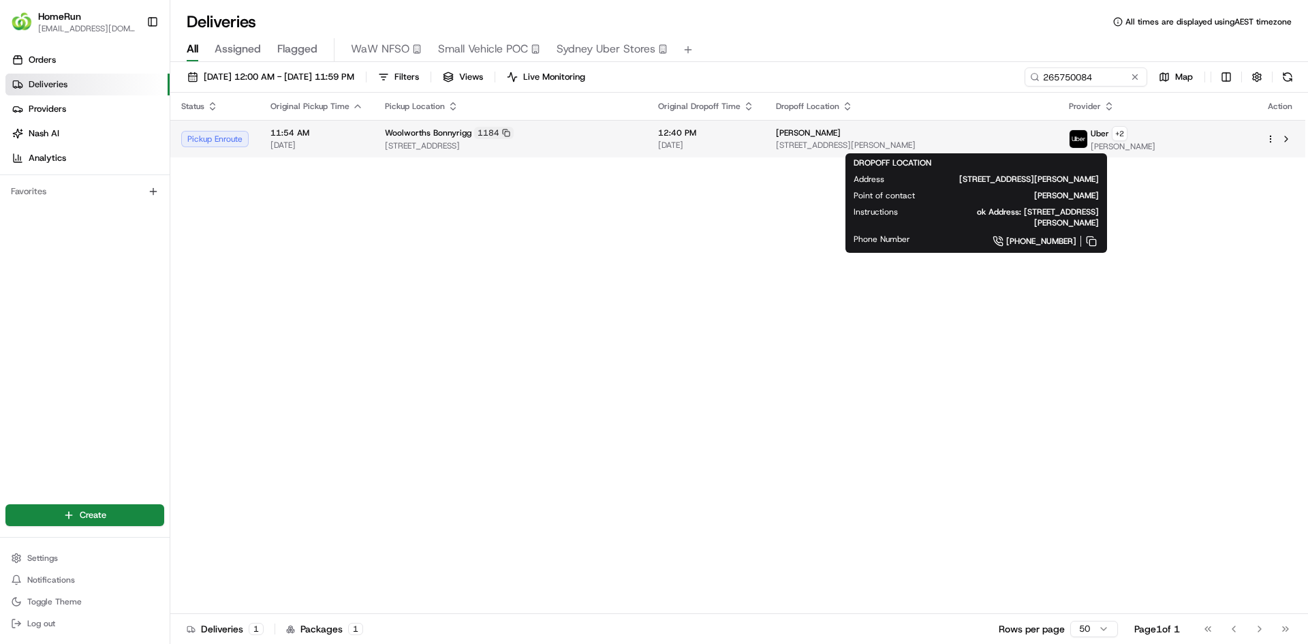
click at [1047, 138] on div "[PERSON_NAME] [STREET_ADDRESS][PERSON_NAME]" at bounding box center [911, 138] width 271 height 23
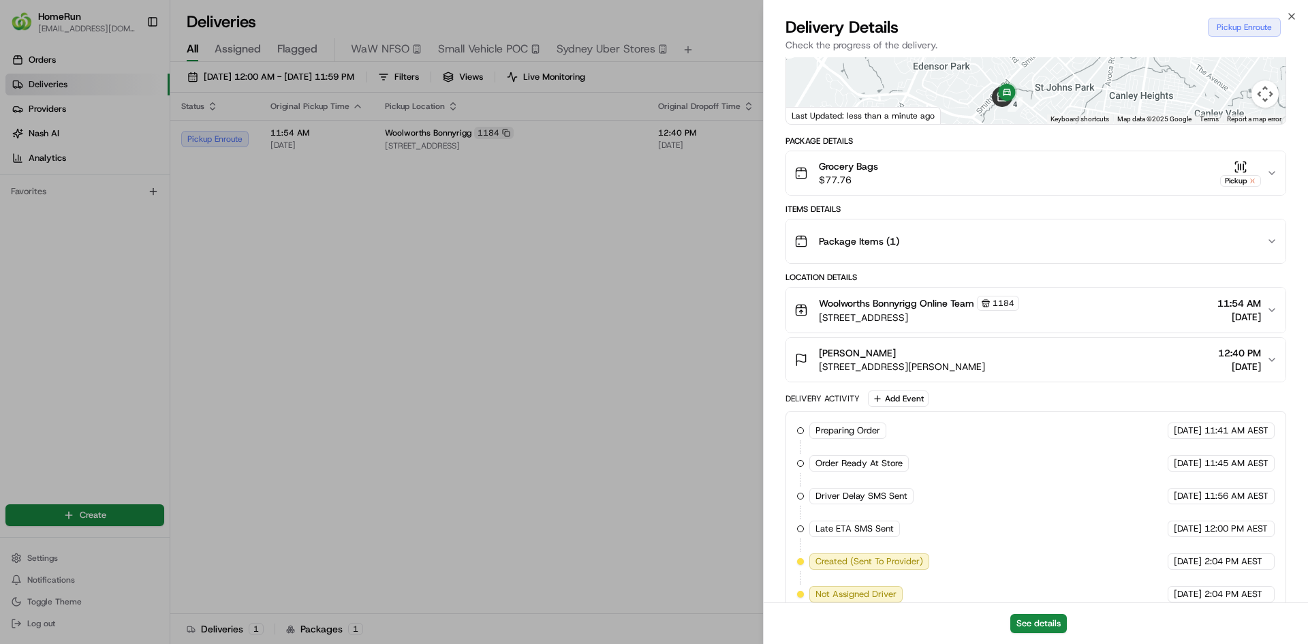
scroll to position [0, 0]
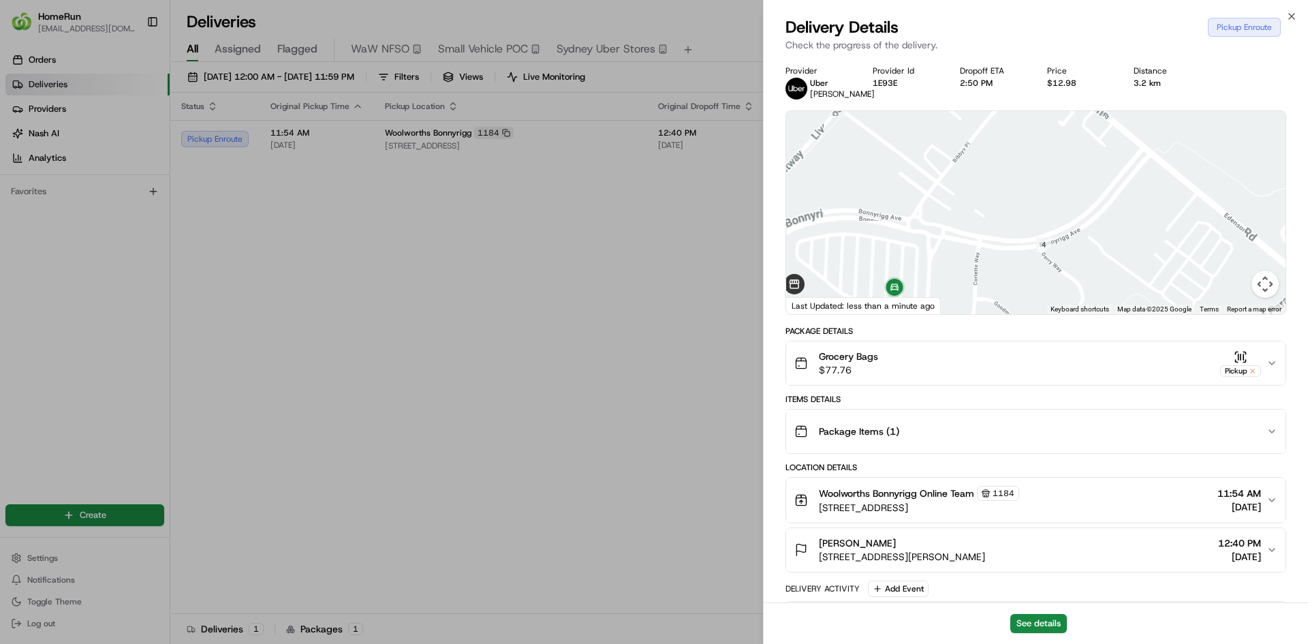
drag, startPoint x: 1018, startPoint y: 204, endPoint x: 1045, endPoint y: 168, distance: 45.8
click at [1041, 170] on div at bounding box center [1036, 212] width 500 height 203
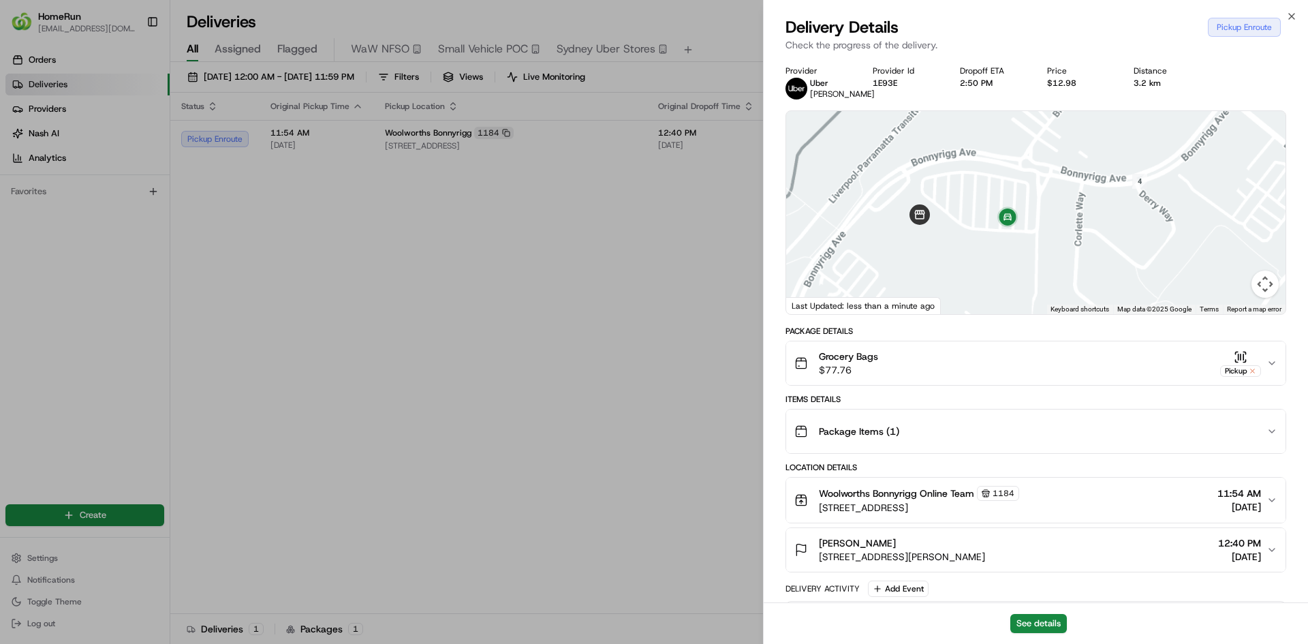
drag, startPoint x: 1020, startPoint y: 197, endPoint x: 1047, endPoint y: 267, distance: 75.3
click at [1047, 267] on div at bounding box center [1036, 212] width 500 height 203
click at [1272, 431] on icon "button" at bounding box center [1272, 431] width 11 height 11
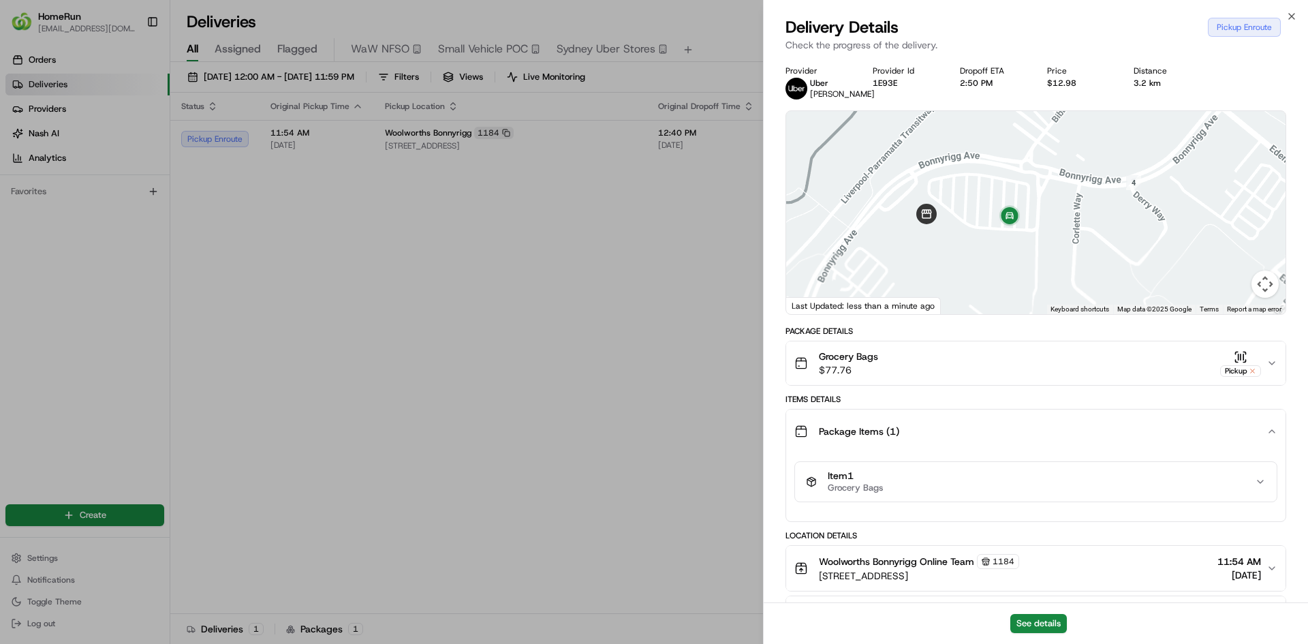
click at [1255, 480] on icon "button" at bounding box center [1260, 481] width 11 height 11
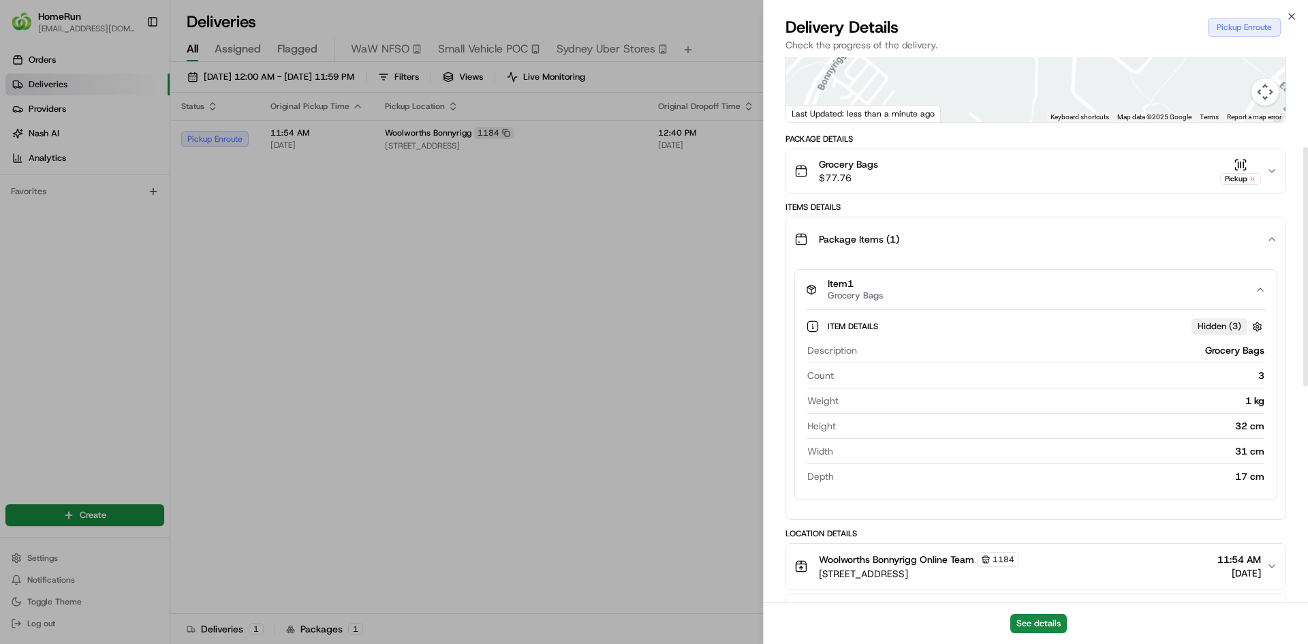
scroll to position [204, 0]
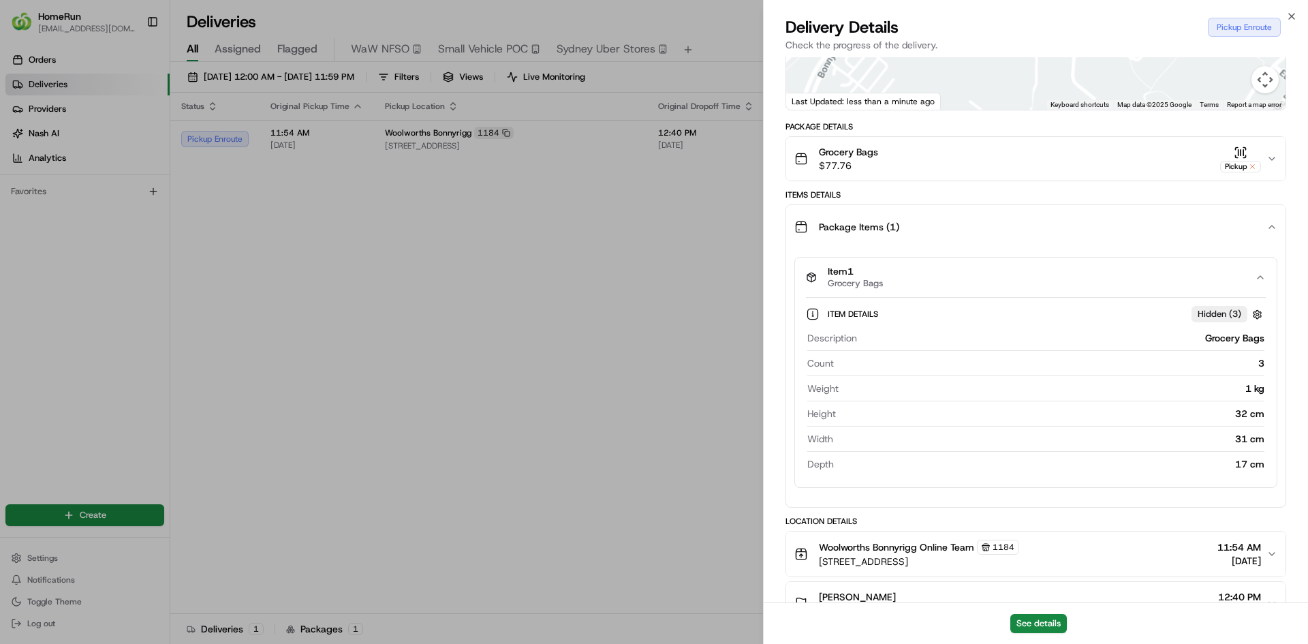
click at [1262, 273] on icon "button" at bounding box center [1260, 277] width 11 height 11
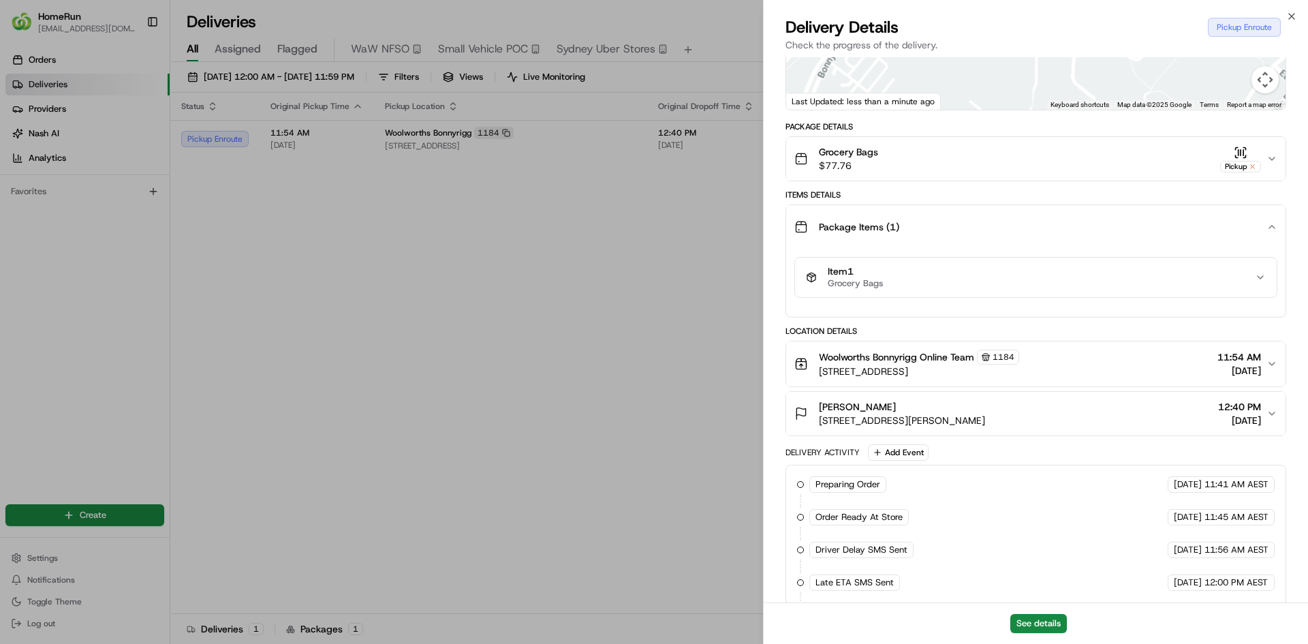
click at [1257, 223] on div "Package Items ( 1 )" at bounding box center [1031, 226] width 472 height 27
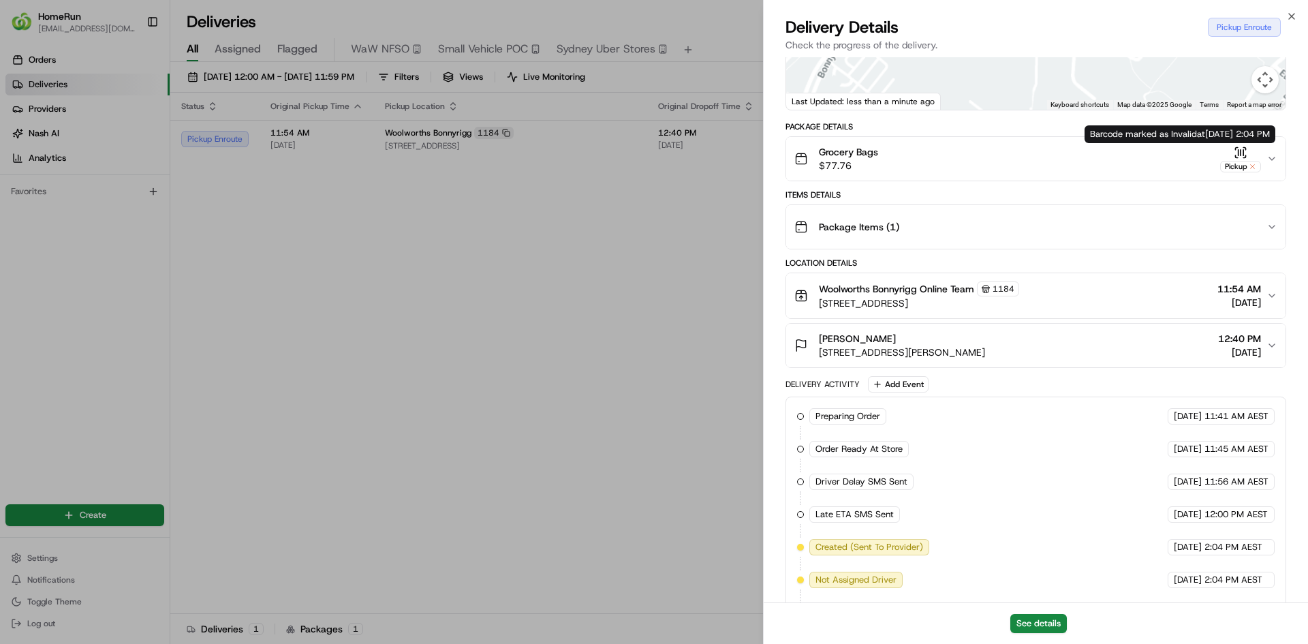
click at [1272, 157] on icon "button" at bounding box center [1272, 158] width 11 height 11
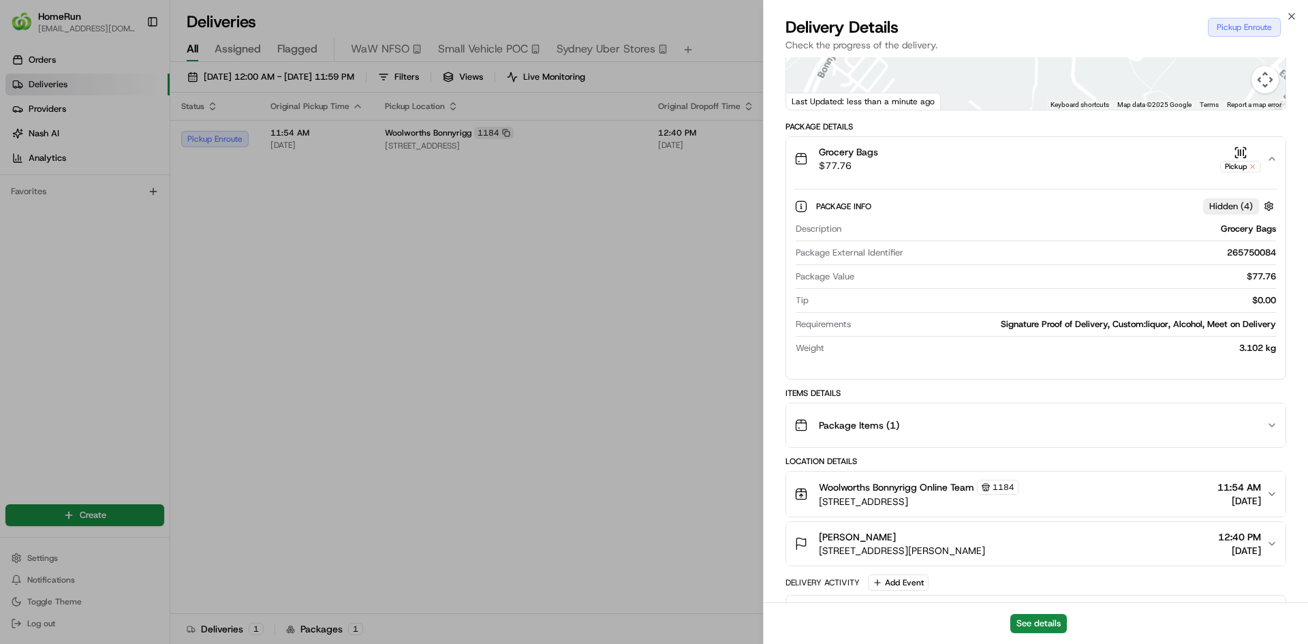
click at [1243, 204] on span "Hidden ( 4 )" at bounding box center [1232, 206] width 44 height 12
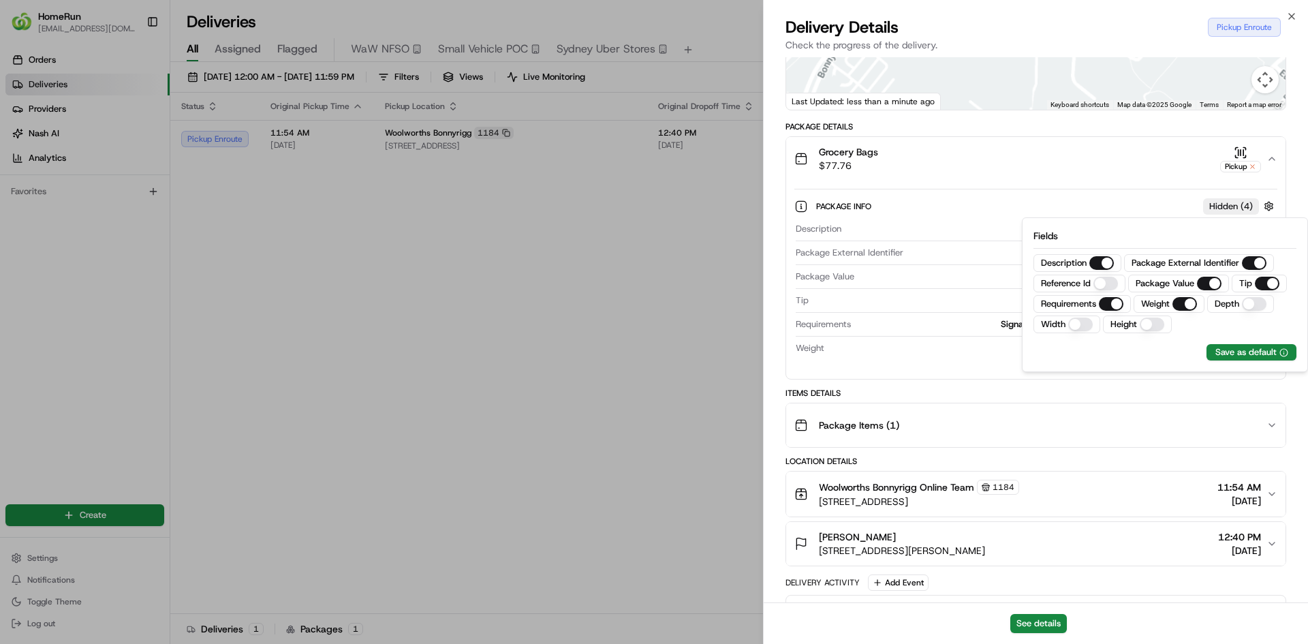
click at [1243, 204] on span "Hidden ( 4 )" at bounding box center [1232, 206] width 44 height 12
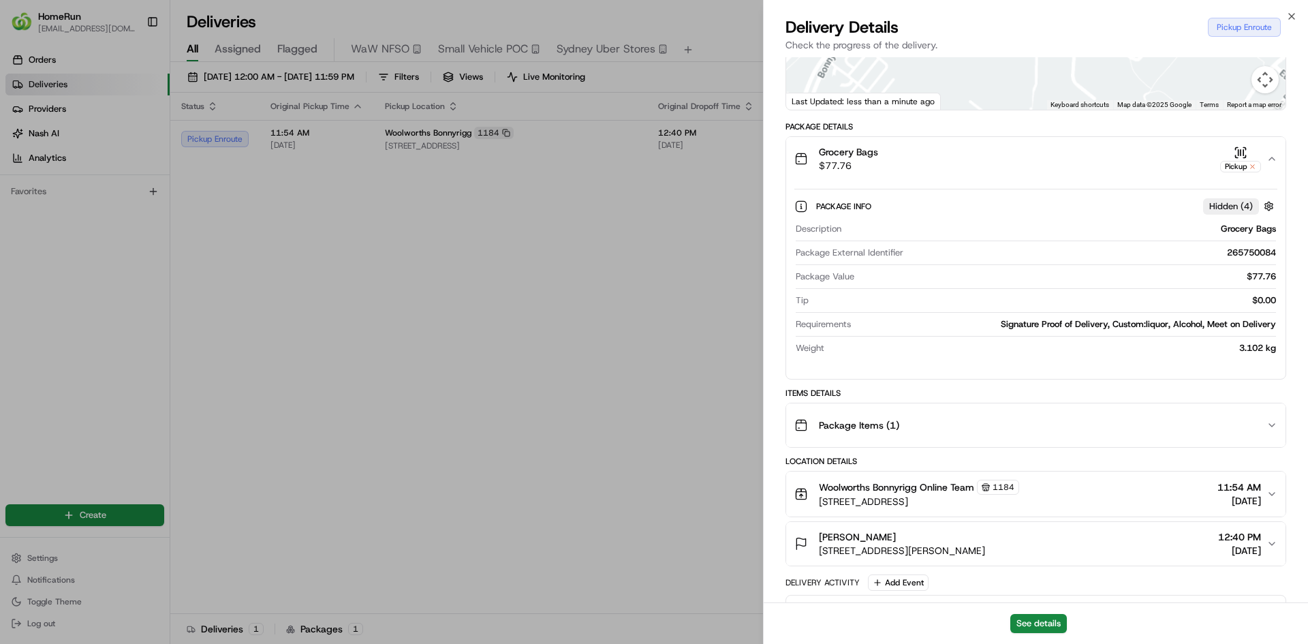
click at [1276, 158] on icon "button" at bounding box center [1272, 158] width 11 height 11
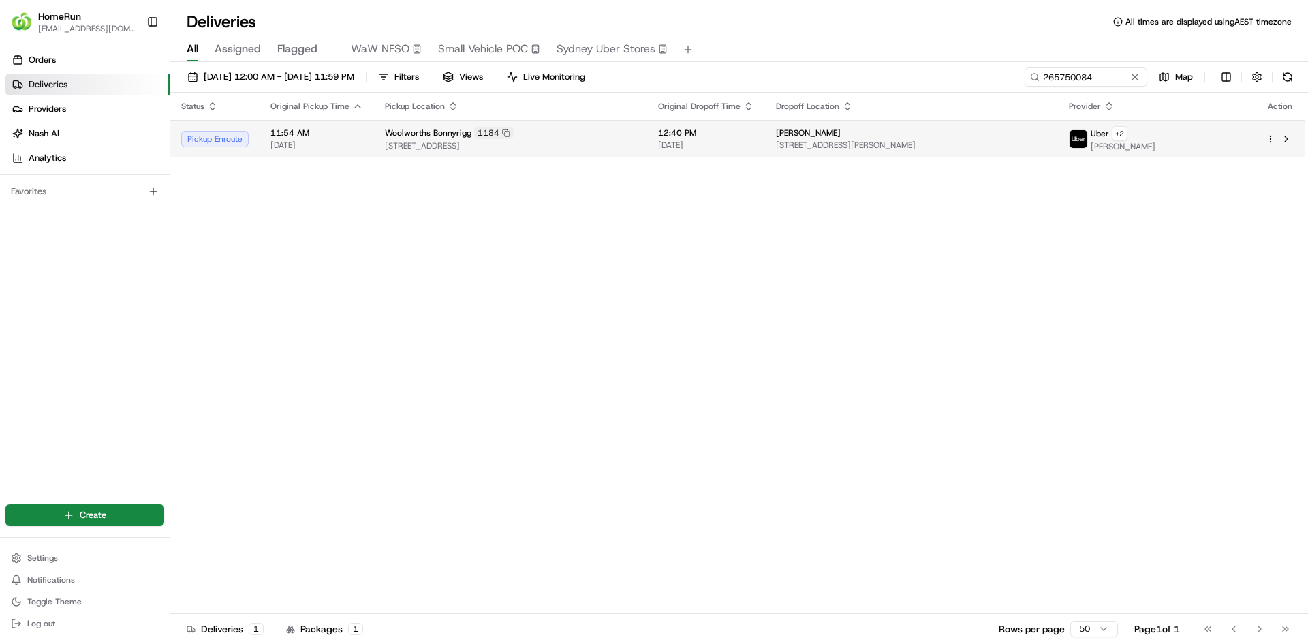
click at [1021, 133] on div "[PERSON_NAME]" at bounding box center [911, 132] width 271 height 11
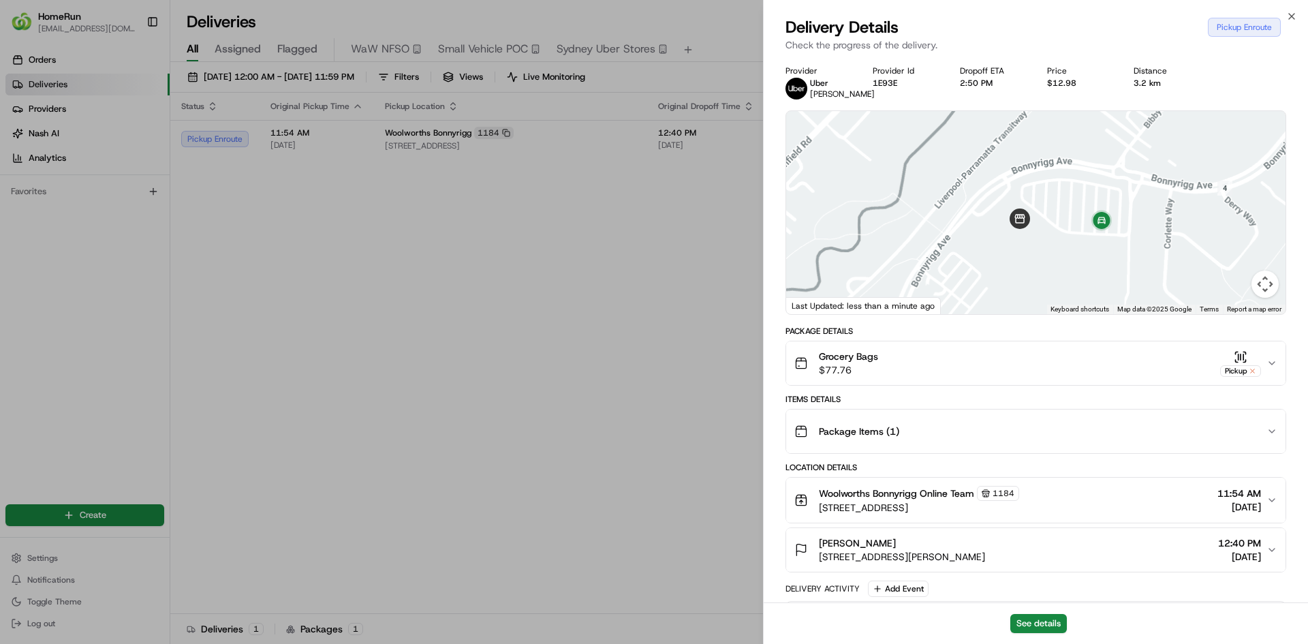
drag, startPoint x: 1098, startPoint y: 221, endPoint x: 1085, endPoint y: 159, distance: 63.4
click at [1085, 159] on div at bounding box center [1036, 212] width 500 height 203
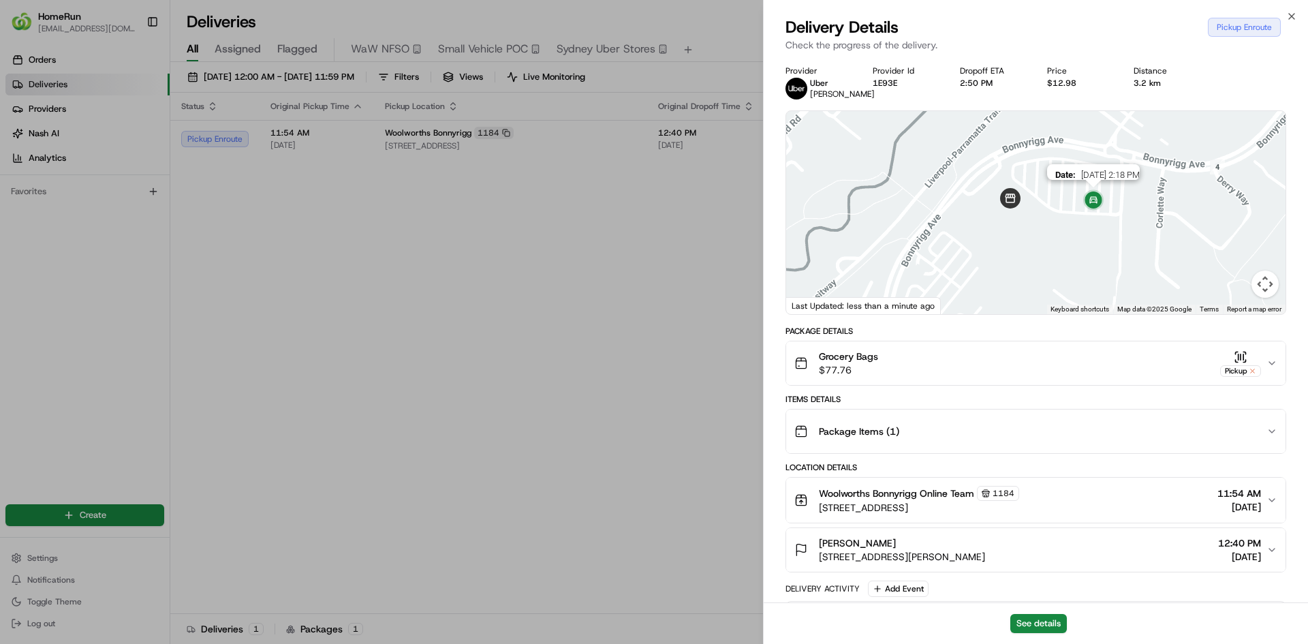
click at [1084, 212] on img at bounding box center [1093, 200] width 27 height 27
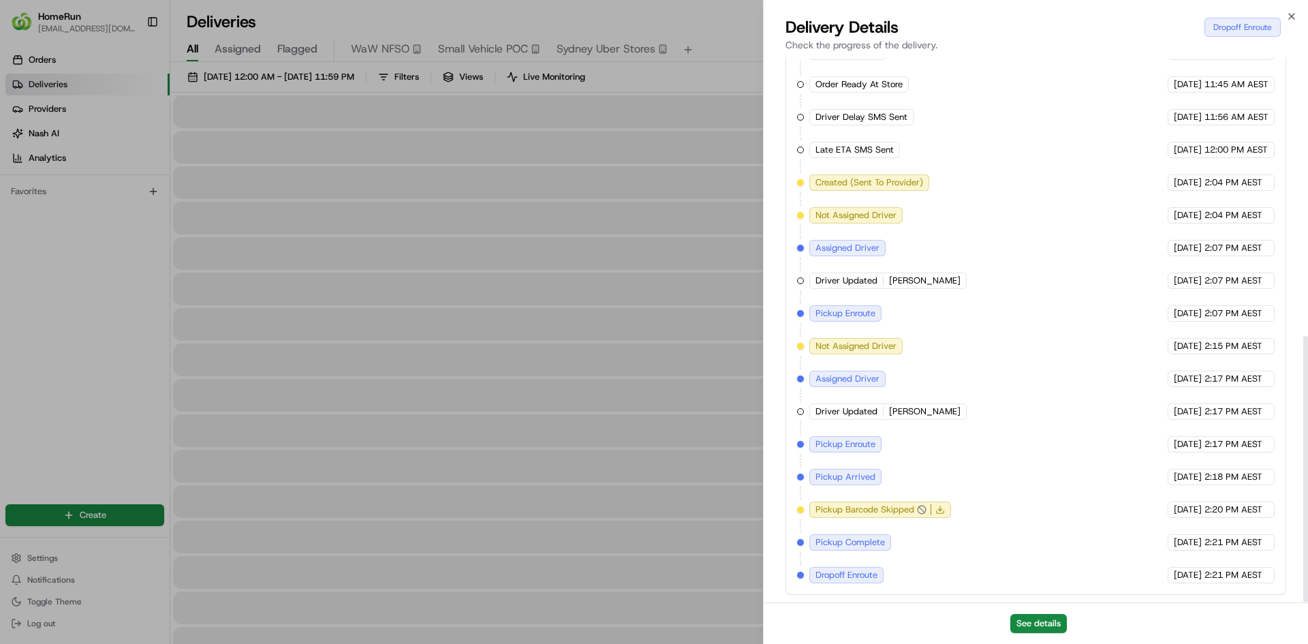
scroll to position [570, 0]
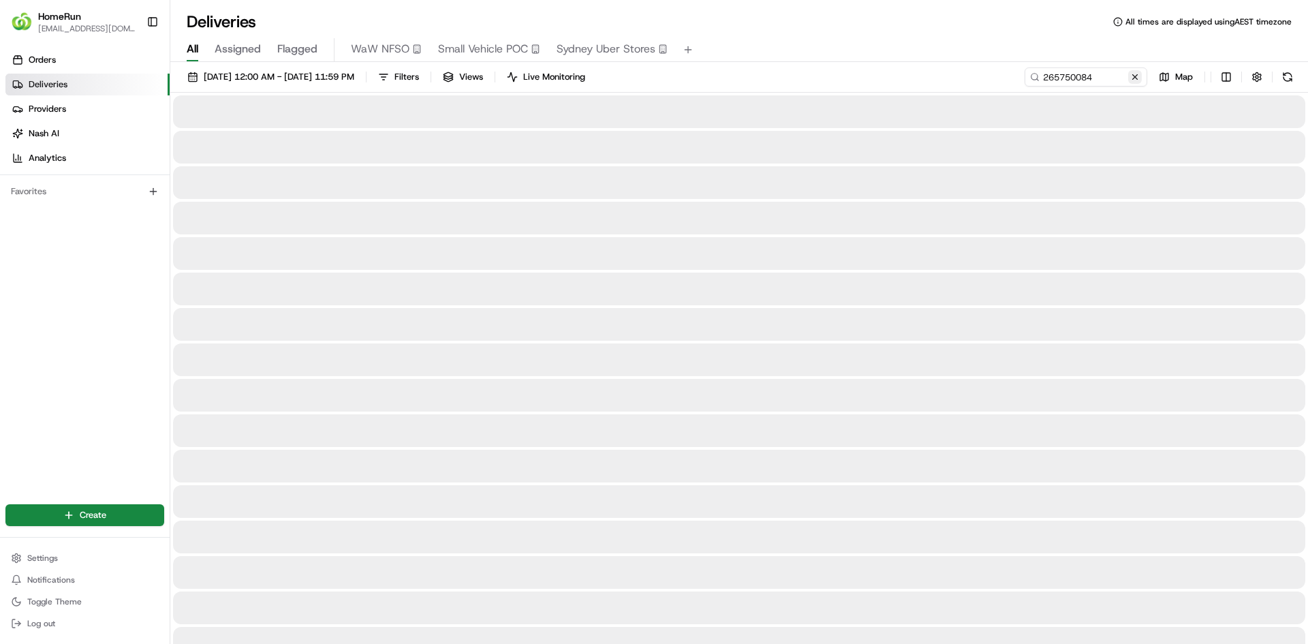
click at [1137, 74] on button at bounding box center [1136, 77] width 14 height 14
